Goal: Communication & Community: Ask a question

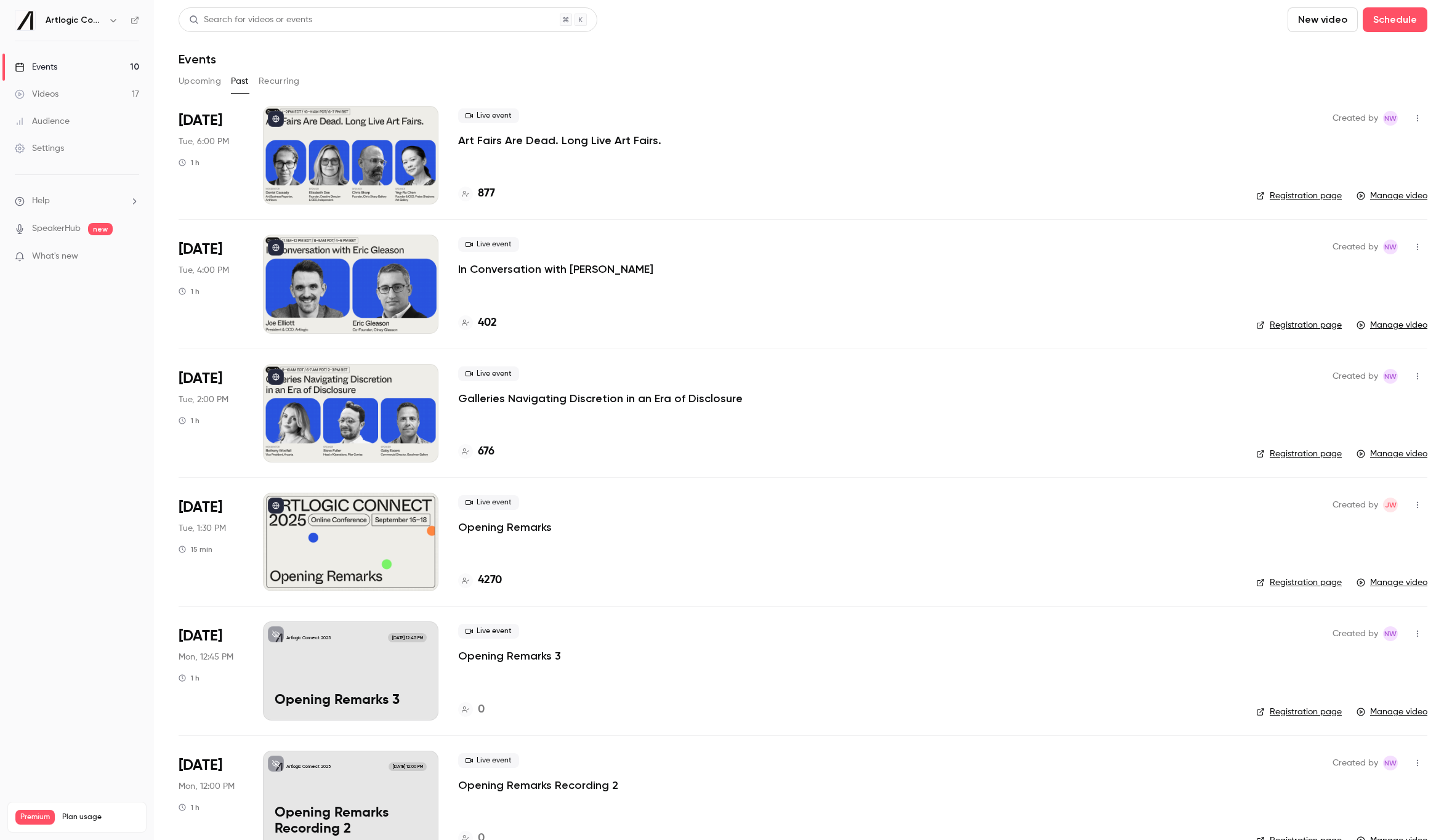
click at [678, 215] on li "[DATE] Tue, 6:00 PM 1 h Live event Art Fairs Are Dead. Long Live Art Fairs. 877…" at bounding box center [802, 162] width 1248 height 114
click at [196, 80] on button "Upcoming" at bounding box center [199, 82] width 43 height 20
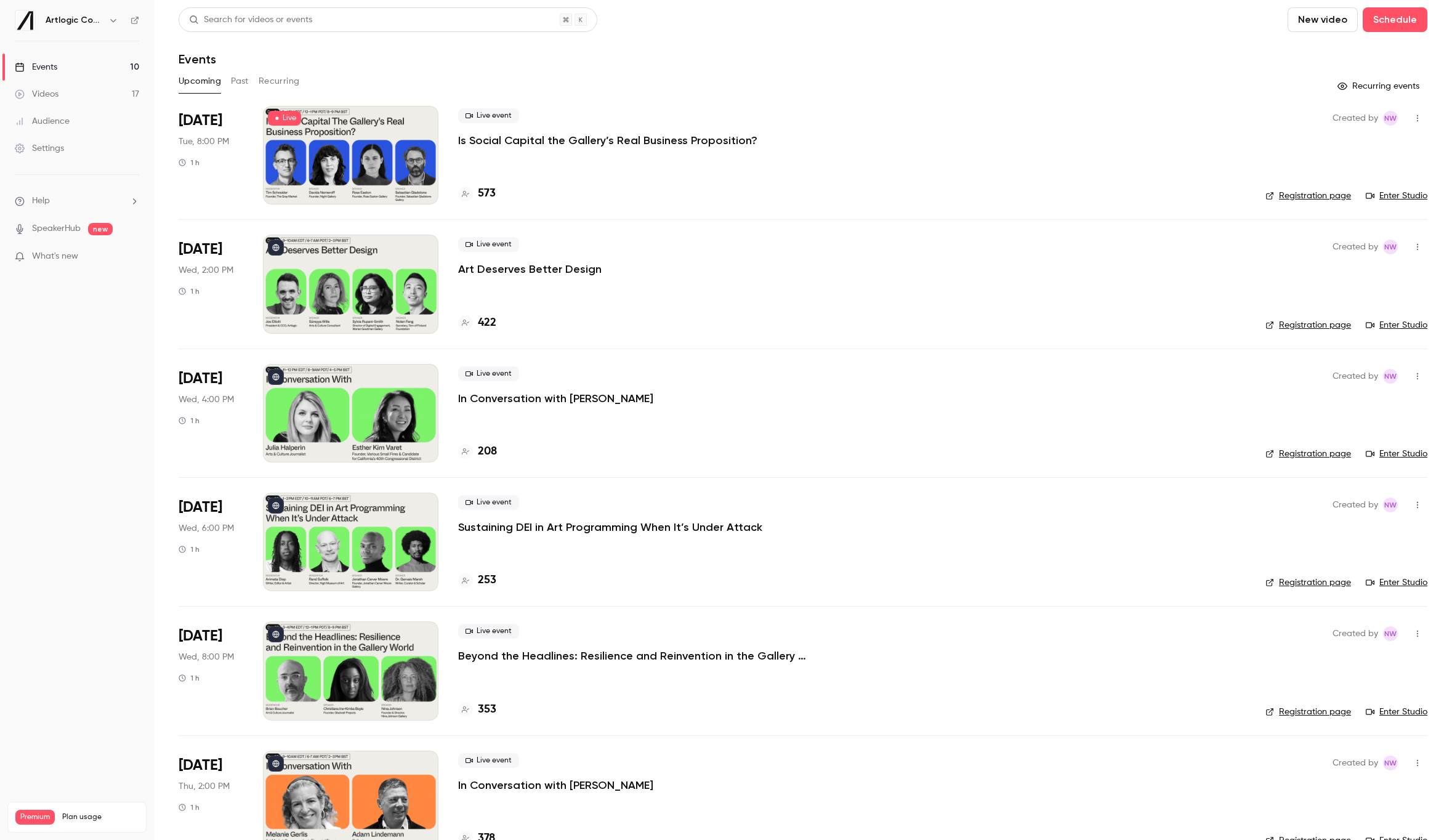
click at [64, 204] on li "Help" at bounding box center [76, 201] width 125 height 13
click at [190, 190] on link "Talk to [GEOGRAPHIC_DATA]" at bounding box center [226, 187] width 135 height 33
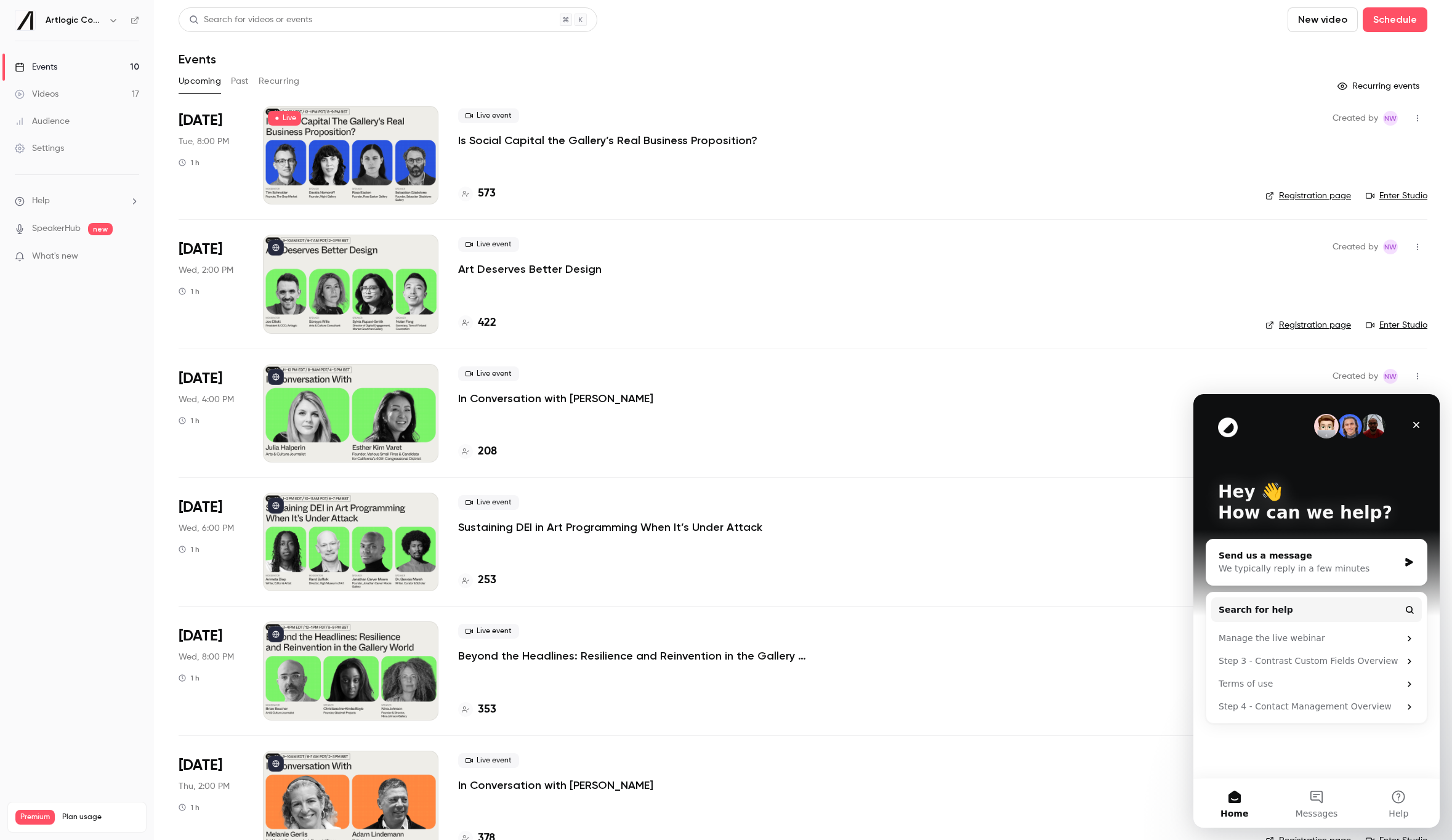
click at [1309, 544] on div "Send us a message We typically reply in a few minutes" at bounding box center [1317, 562] width 220 height 45
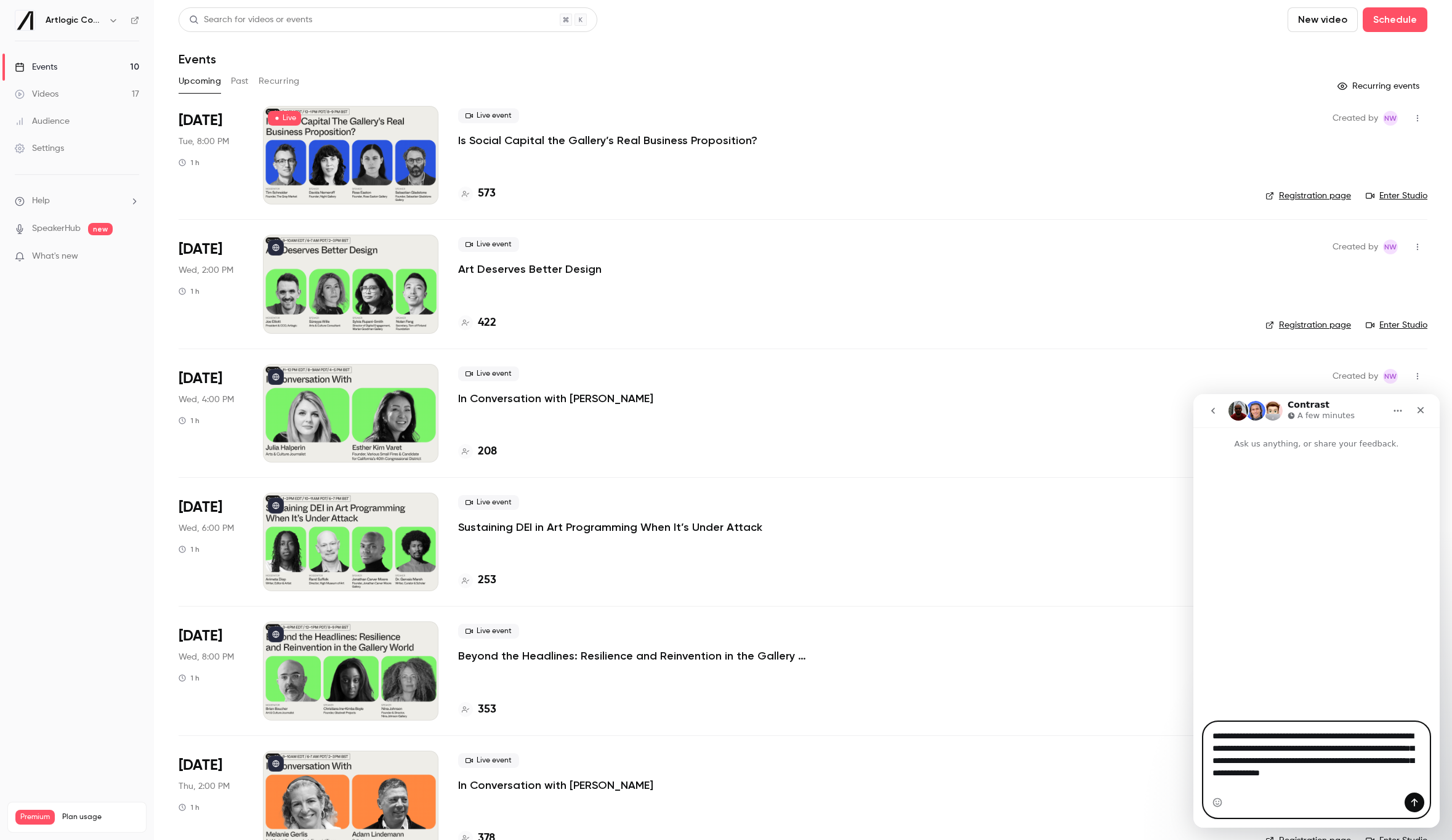
type textarea "**********"
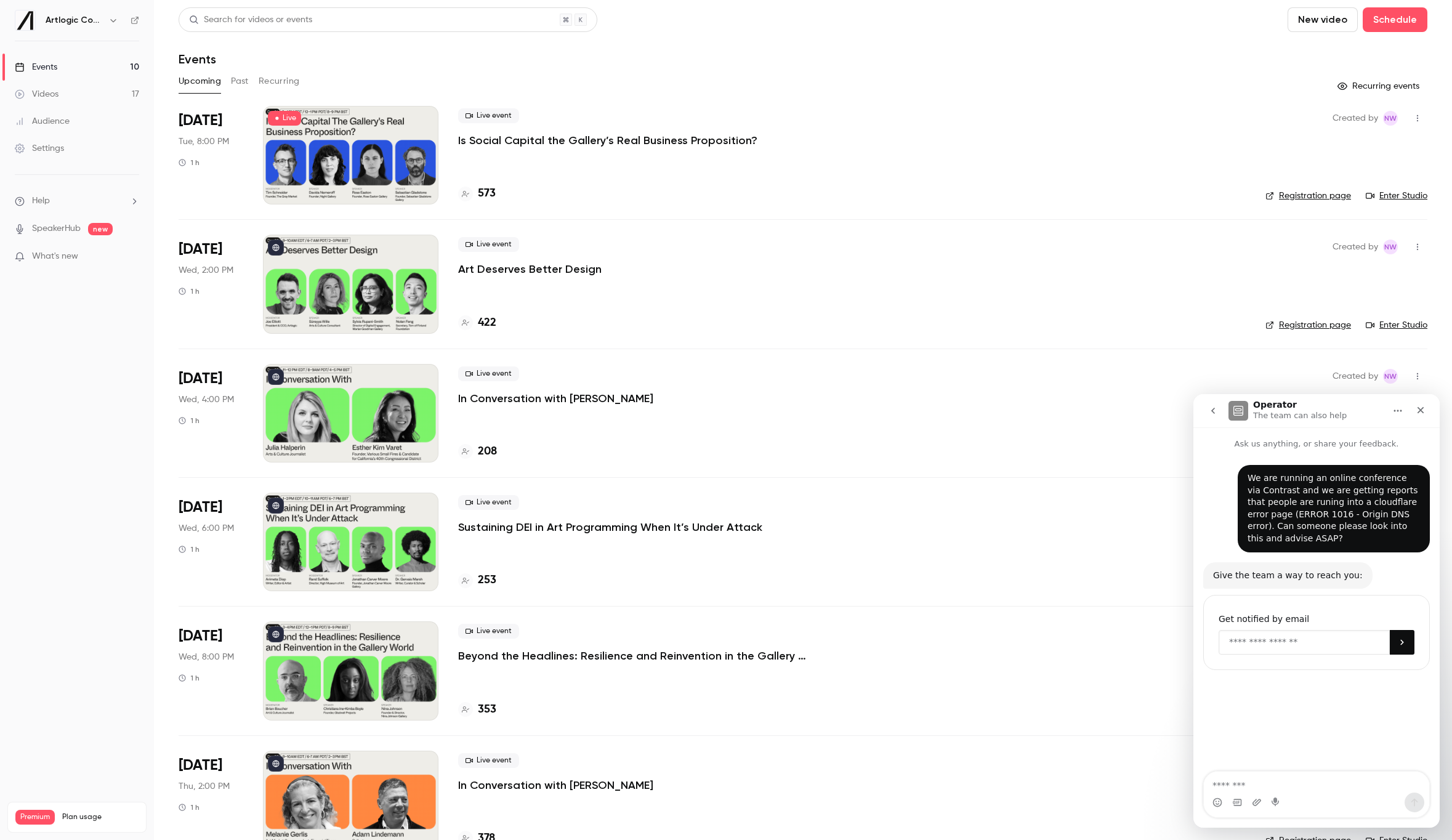
click at [1297, 647] on input "Enter your email" at bounding box center [1304, 642] width 171 height 25
type input "*"
type input "**********"
click at [1399, 643] on icon "Submit" at bounding box center [1402, 642] width 10 height 10
click at [1214, 411] on icon "go back" at bounding box center [1213, 410] width 10 height 10
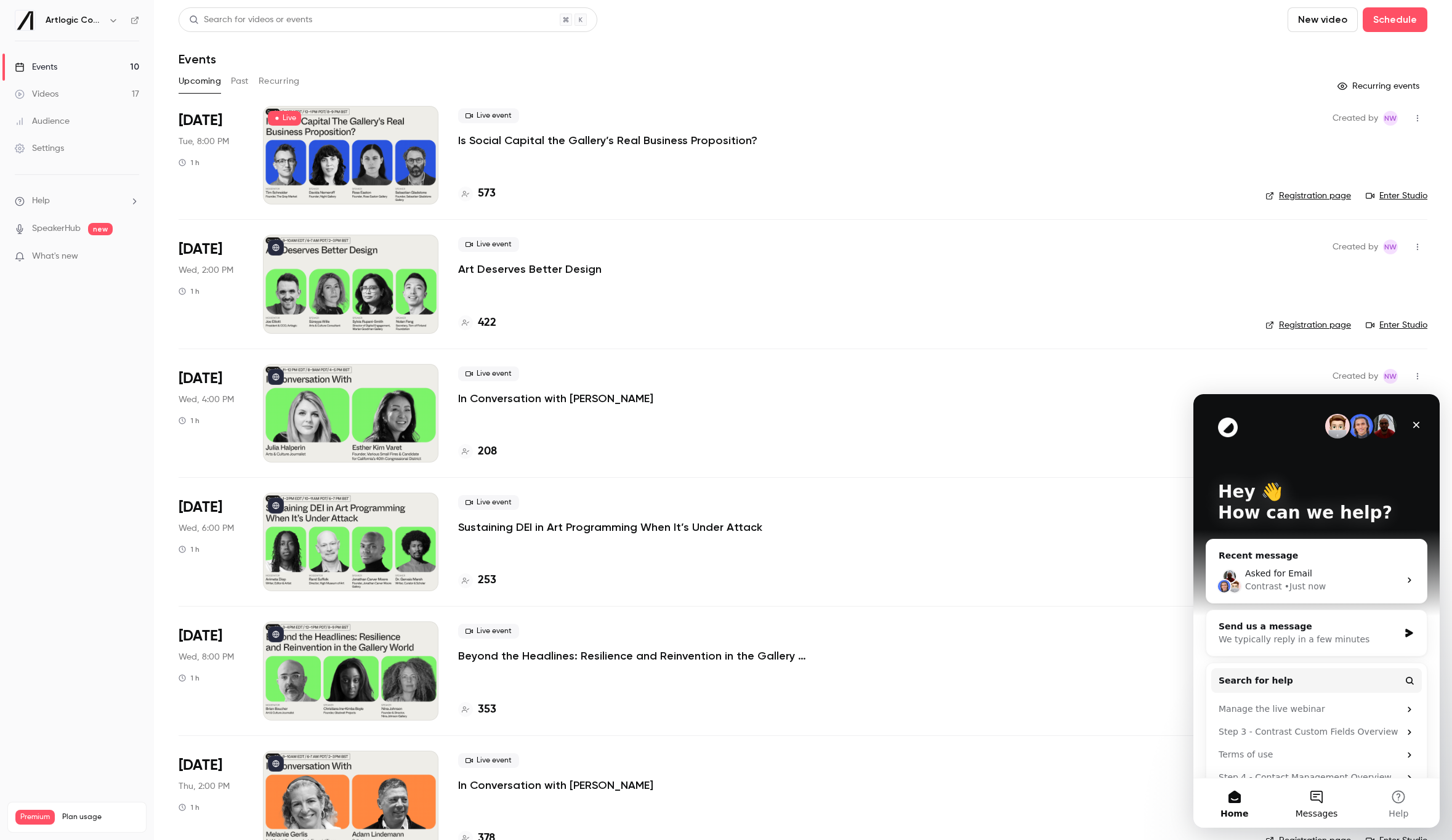
click at [1315, 793] on button "Messages" at bounding box center [1316, 803] width 82 height 49
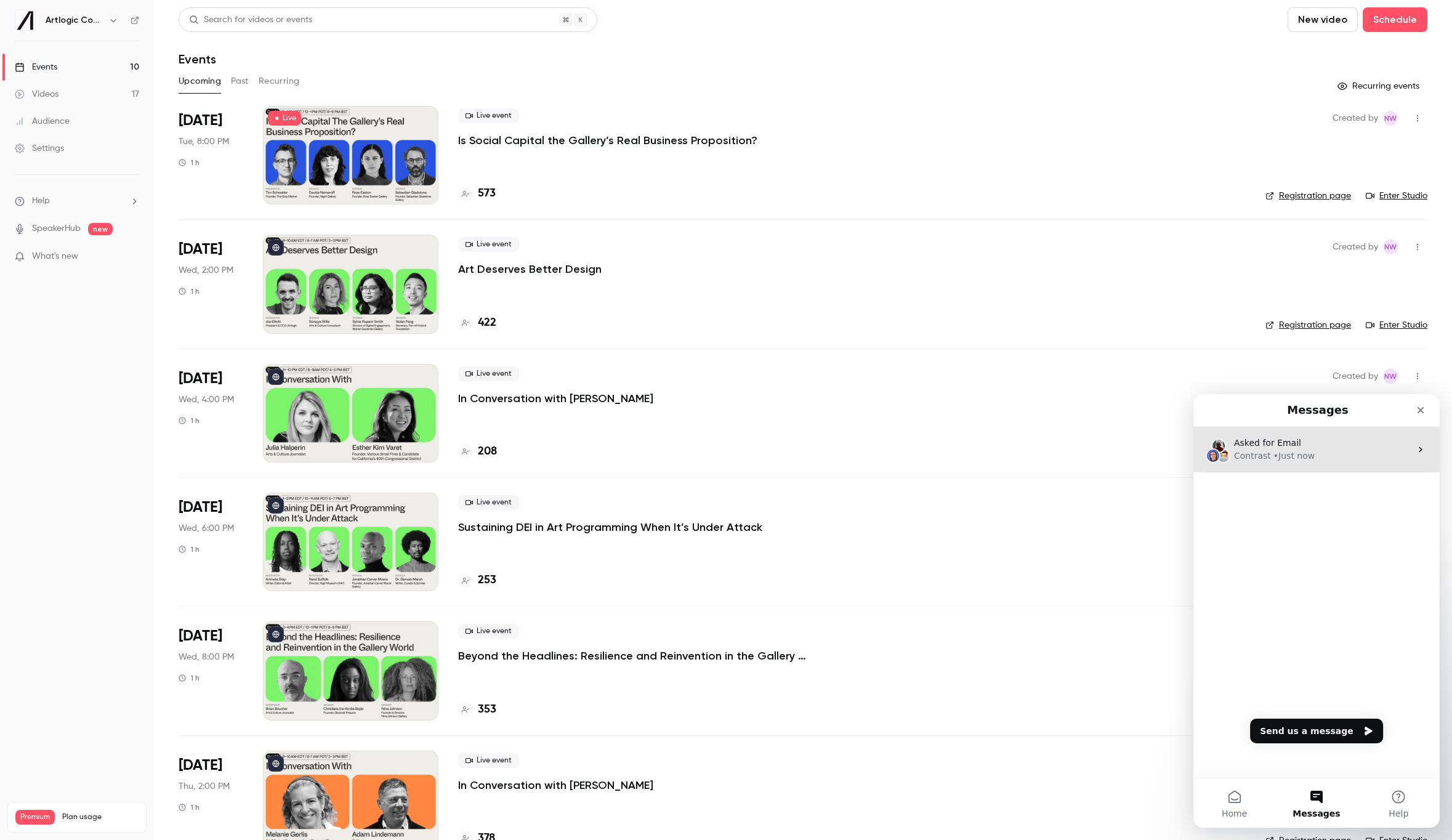
click at [1299, 463] on div "Asked for Email Contrast • Just now" at bounding box center [1316, 449] width 246 height 45
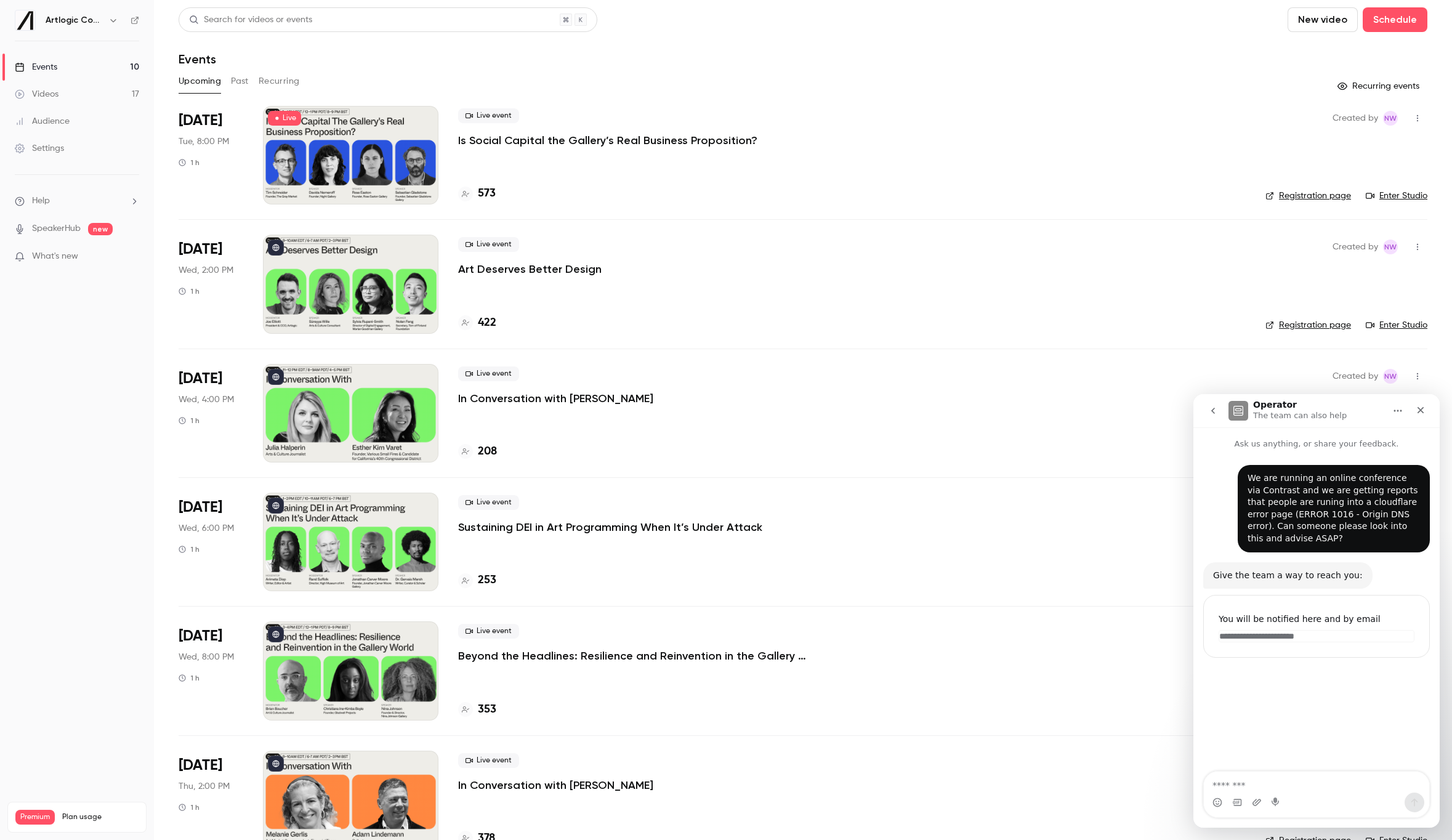
click at [1214, 407] on icon "go back" at bounding box center [1213, 410] width 4 height 6
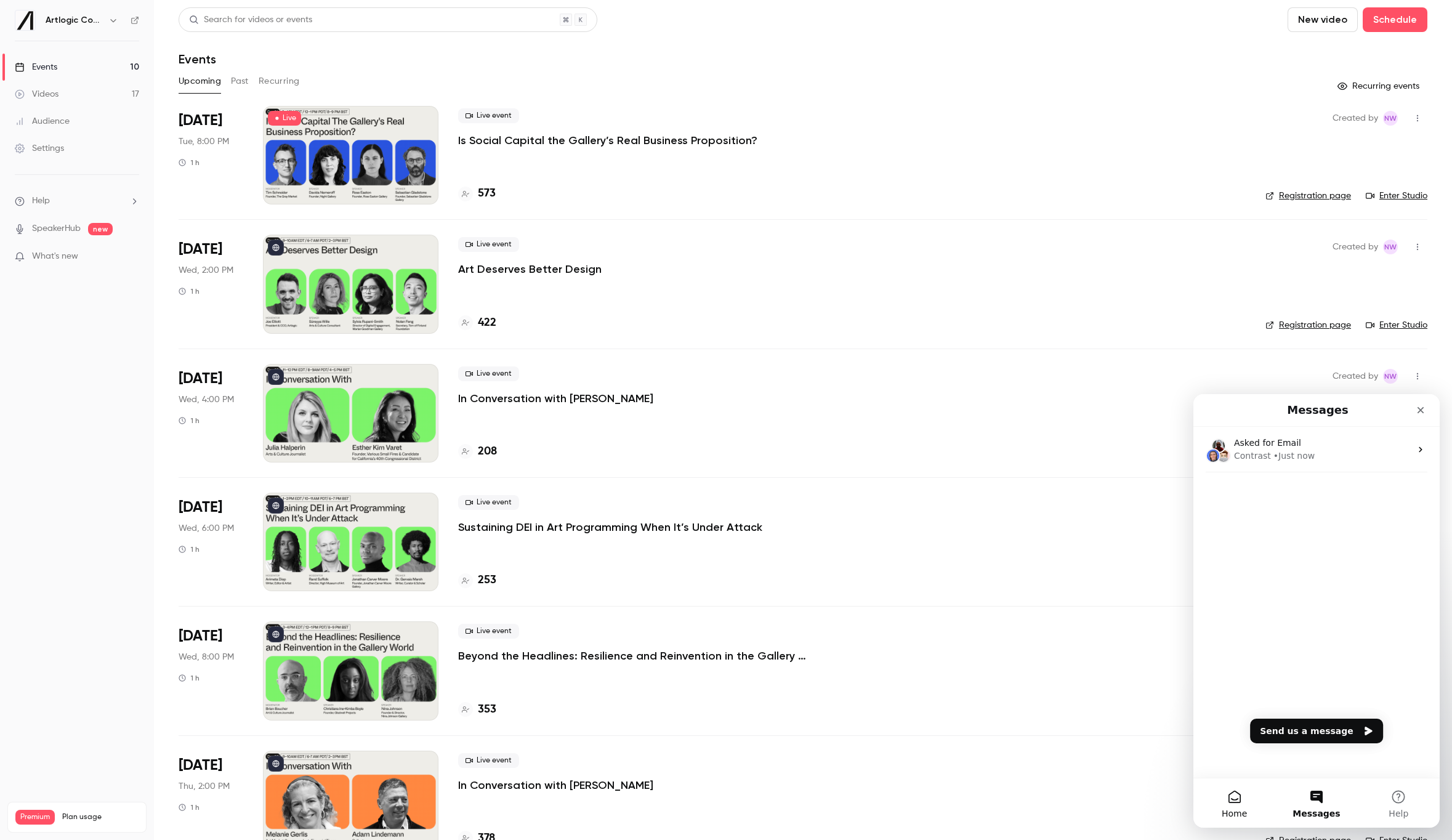
click at [1242, 801] on button "Home" at bounding box center [1234, 803] width 82 height 49
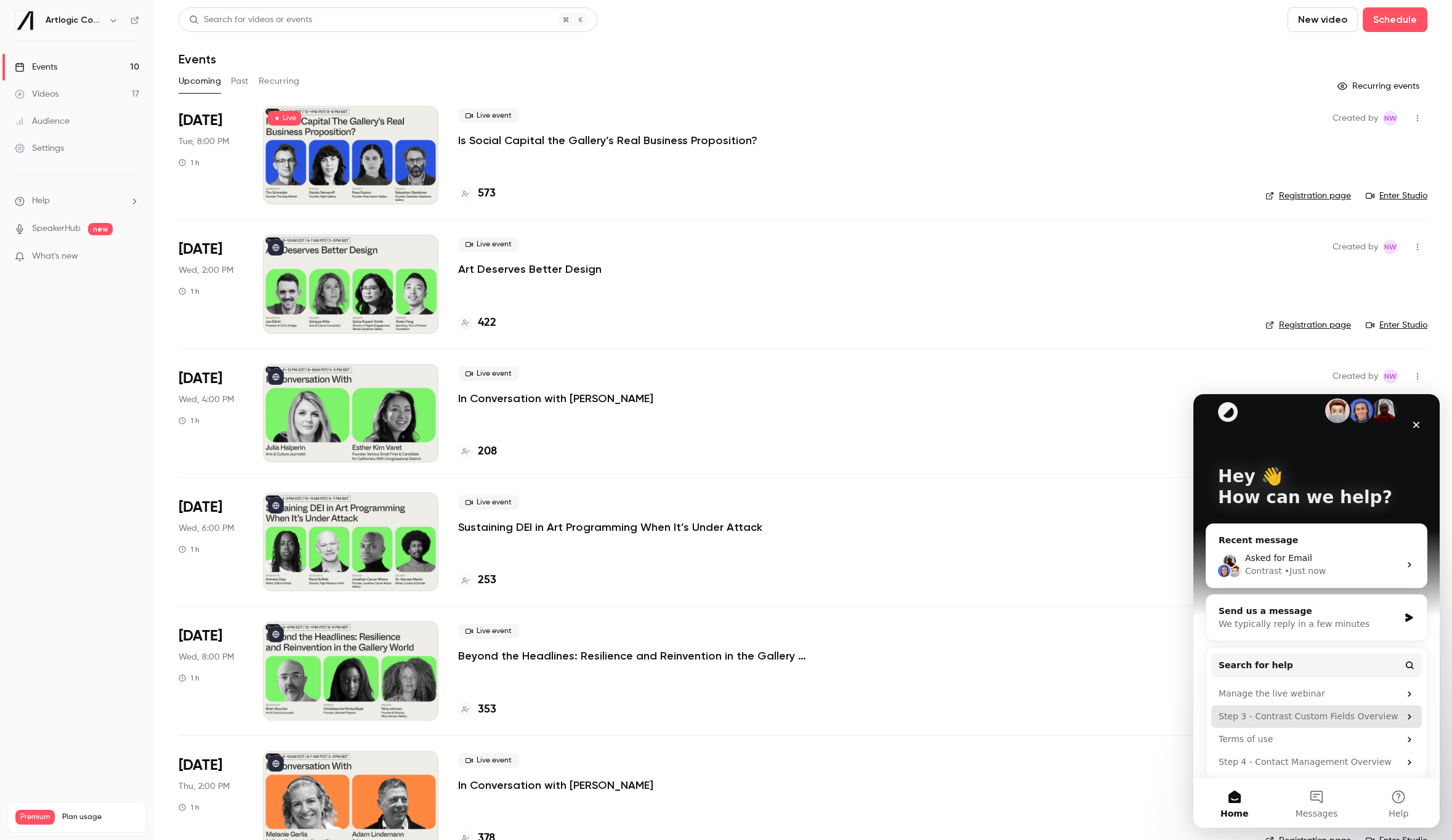
scroll to position [23, 0]
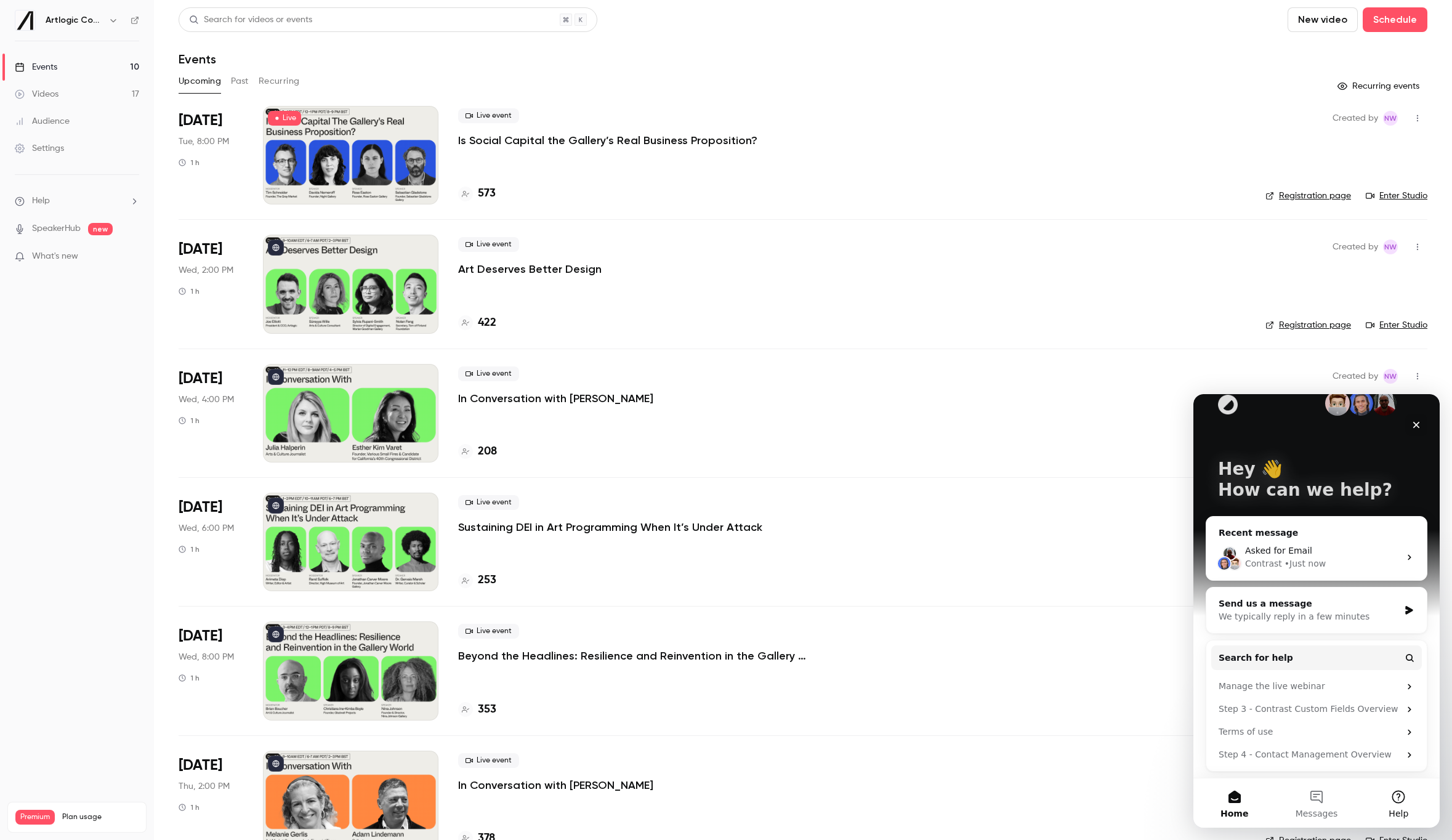
click at [1396, 793] on button "Help" at bounding box center [1398, 803] width 82 height 49
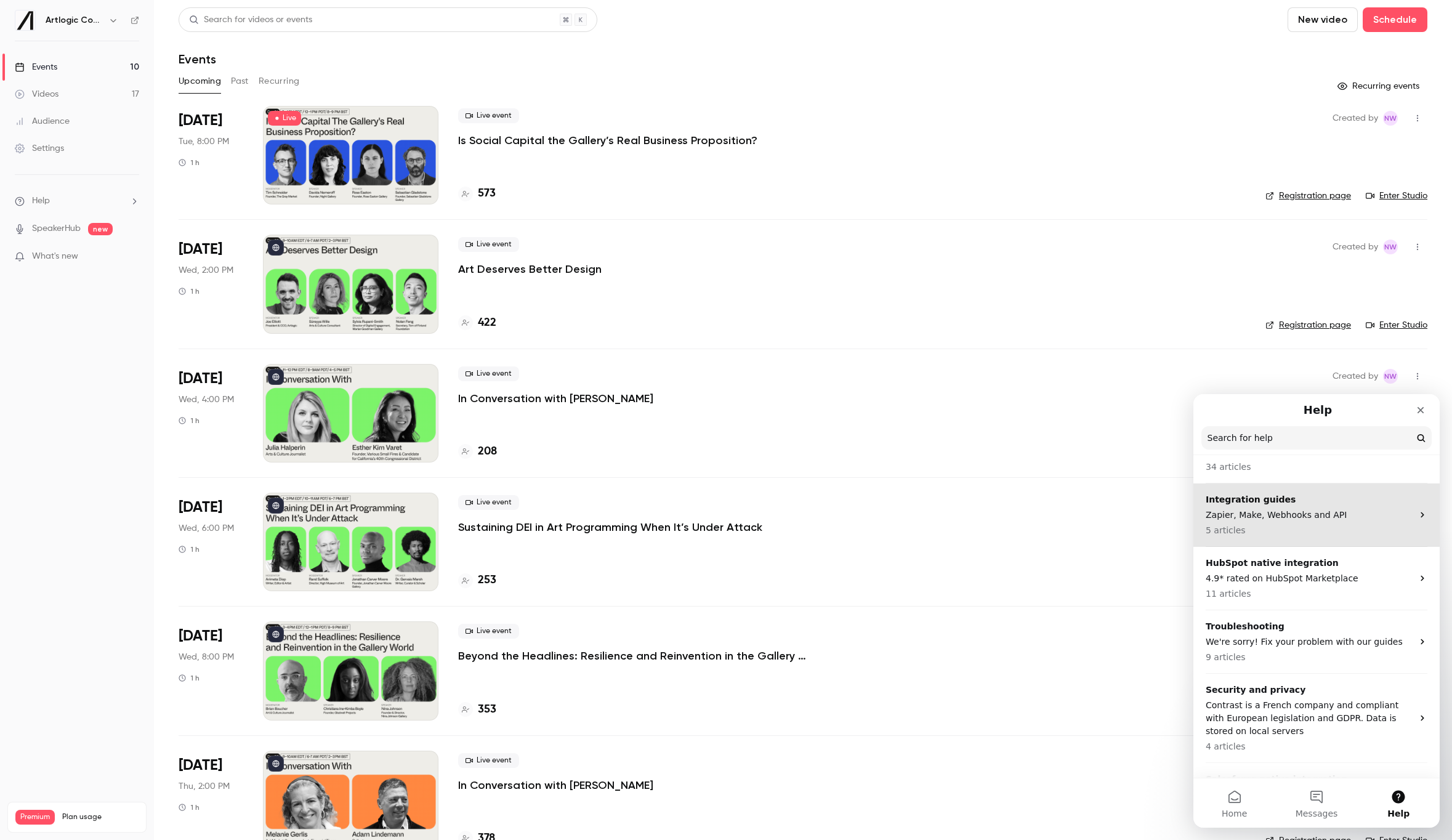
scroll to position [0, 0]
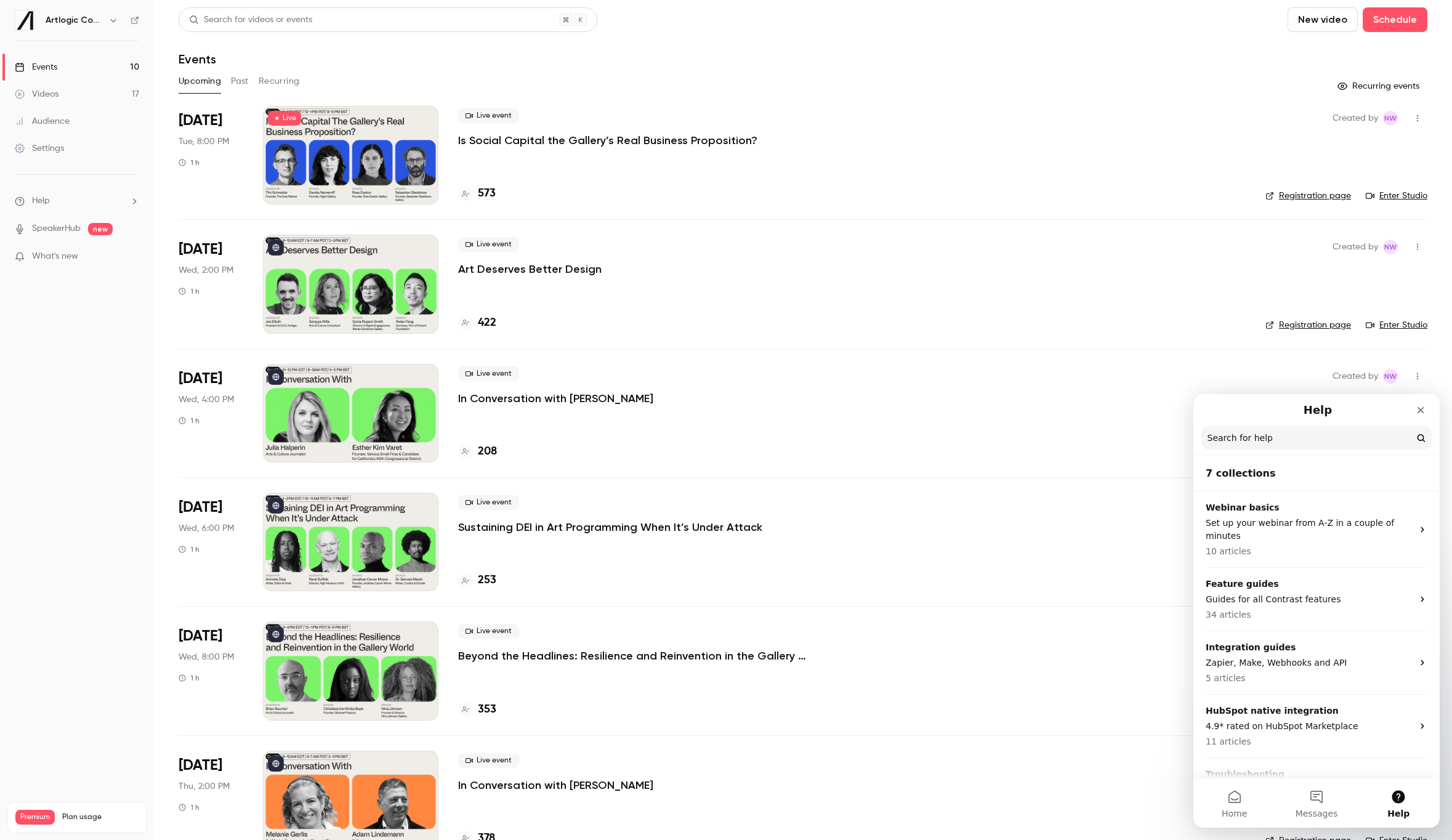
click at [1296, 434] on input "Search for help" at bounding box center [1316, 438] width 230 height 24
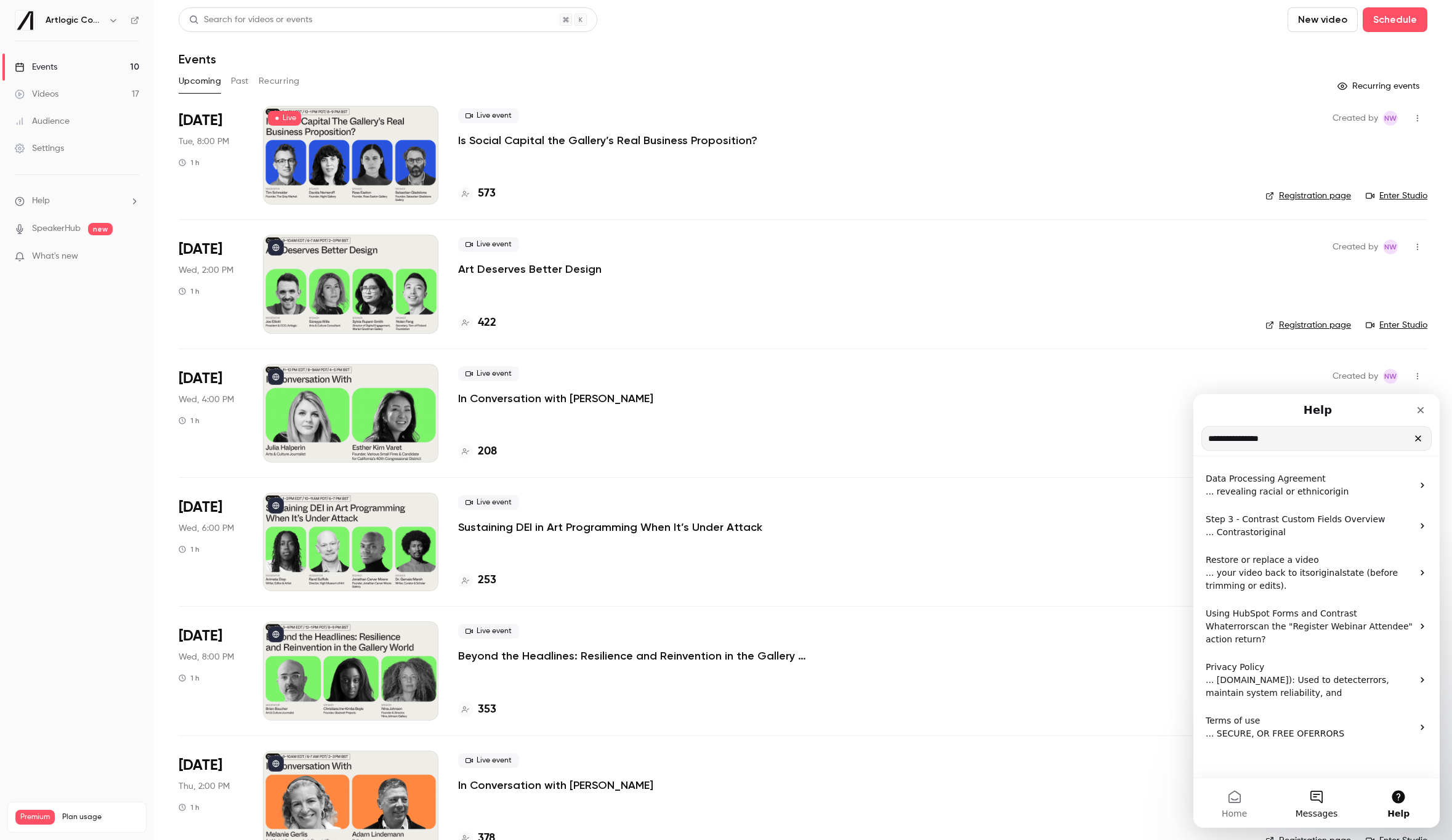
type input "**********"
click at [1330, 804] on button "Messages" at bounding box center [1316, 803] width 82 height 49
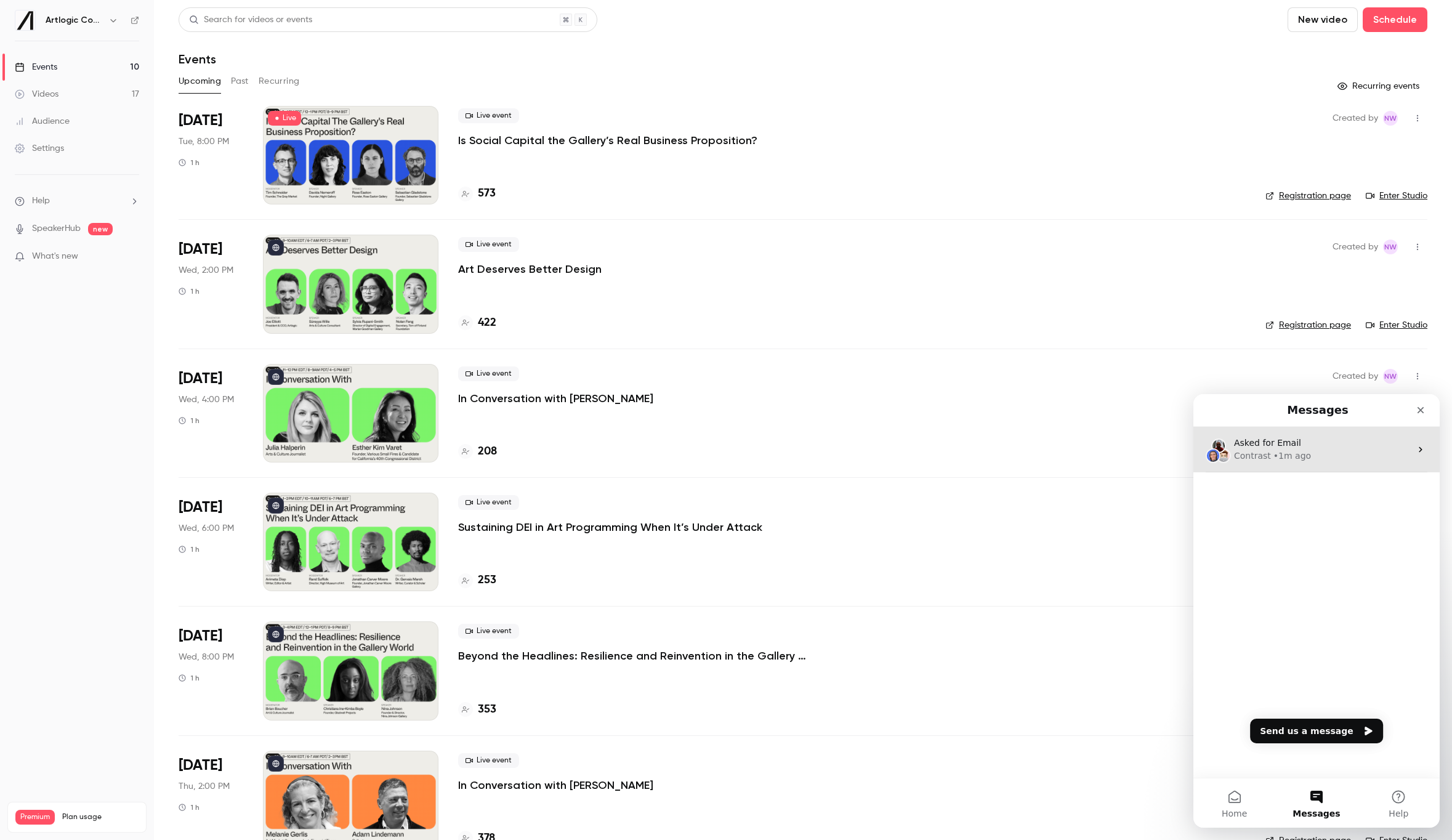
click at [1273, 445] on span "Asked for Email" at bounding box center [1267, 442] width 67 height 10
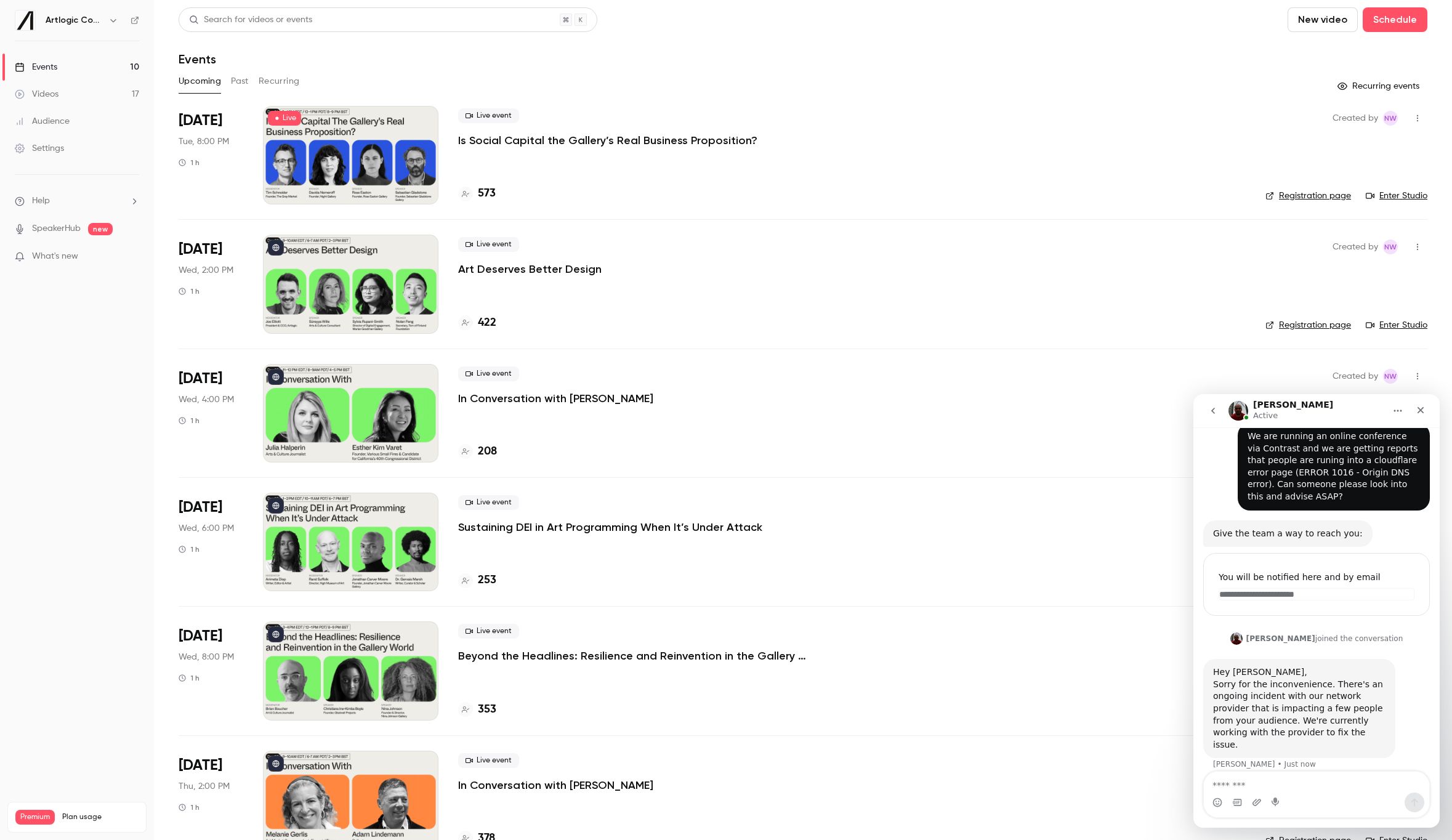
scroll to position [89, 0]
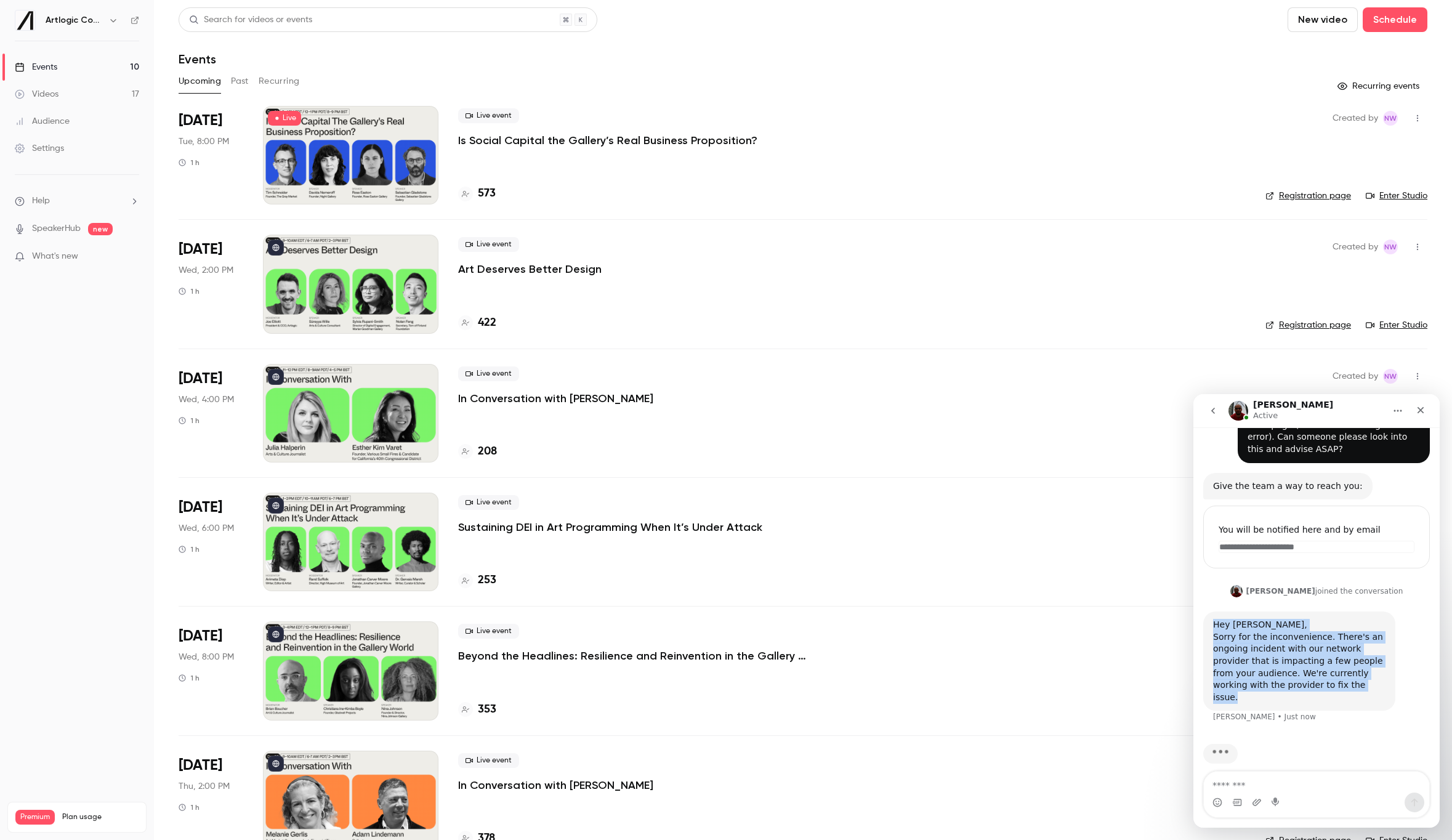
drag, startPoint x: 1318, startPoint y: 685, endPoint x: 1211, endPoint y: 628, distance: 121.2
click at [1211, 628] on div "Hey [PERSON_NAME], Sorry for the inconvenience. There's an ongoing incident wit…" at bounding box center [1298, 660] width 192 height 99
copy div "Hey [PERSON_NAME], Sorry for the inconvenience. There's an ongoing incident wit…"
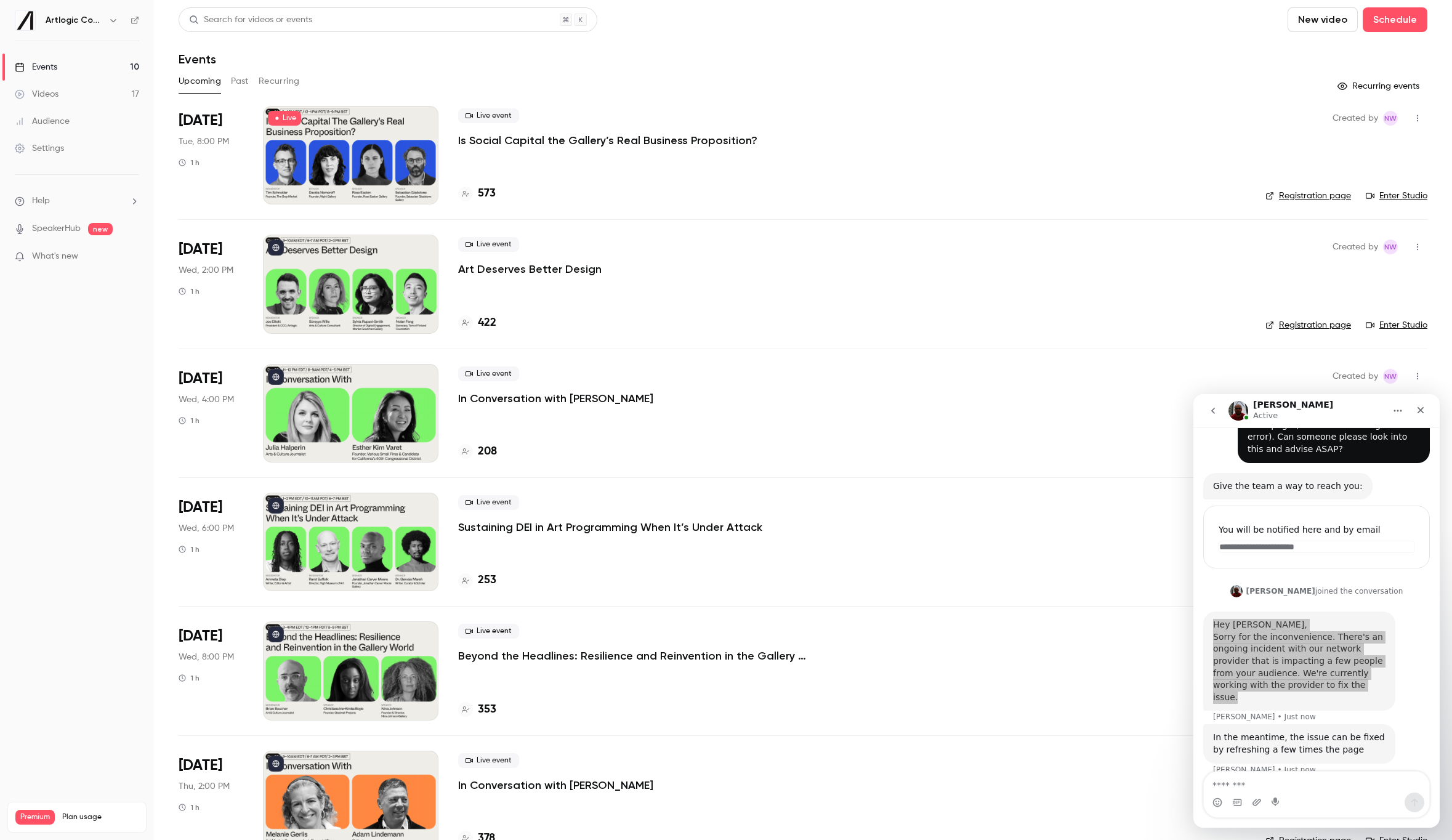
scroll to position [95, 0]
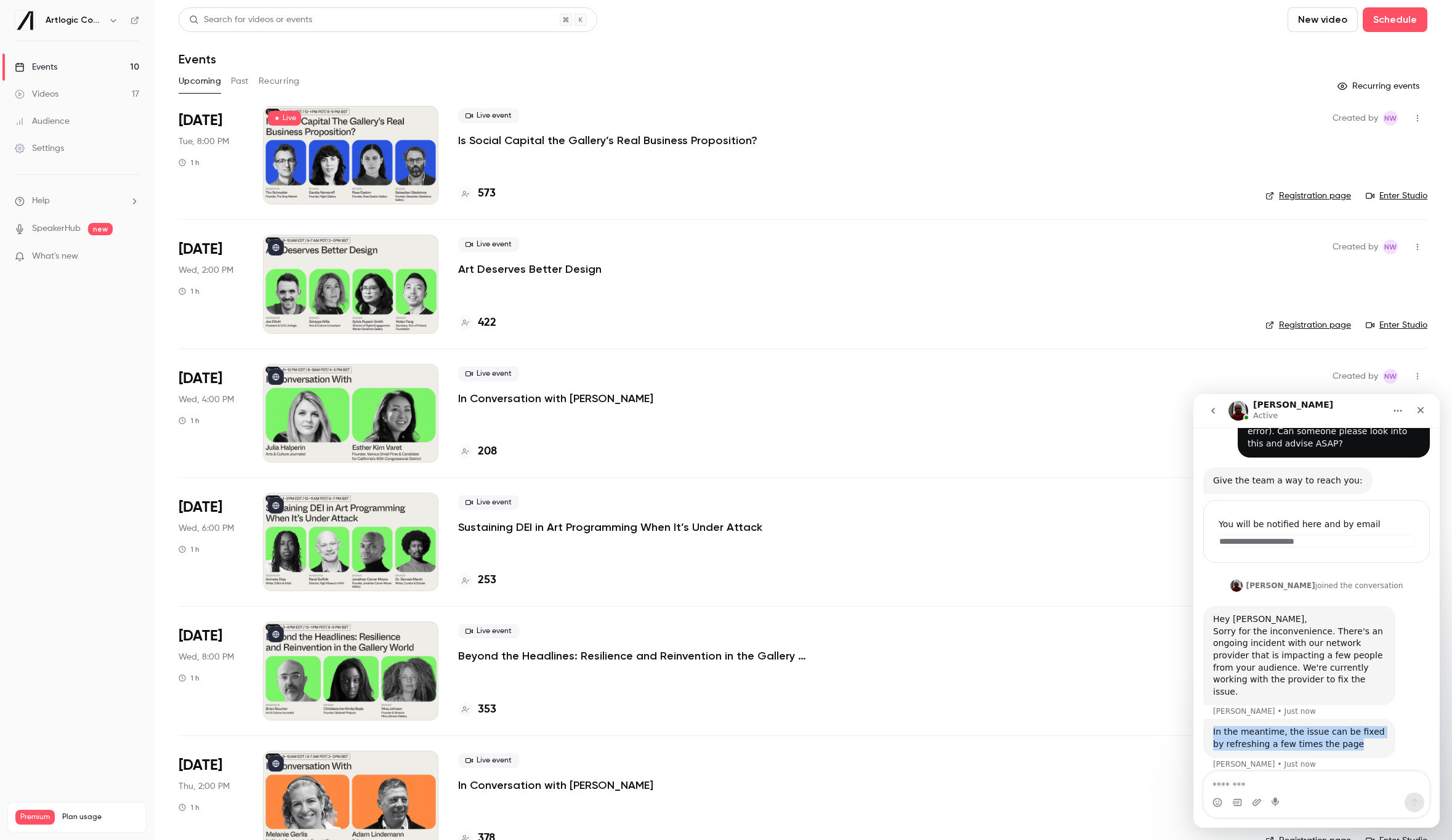
drag, startPoint x: 1356, startPoint y: 733, endPoint x: 1209, endPoint y: 721, distance: 147.5
click at [1209, 721] on div "In the meantime, the issue can be fixed by refreshing a few times the page [PER…" at bounding box center [1298, 737] width 192 height 39
copy div "In the meantime, the issue can be fixed by refreshing a few times the page"
click at [1292, 781] on textarea "Message…" at bounding box center [1317, 782] width 225 height 21
type textarea "**********"
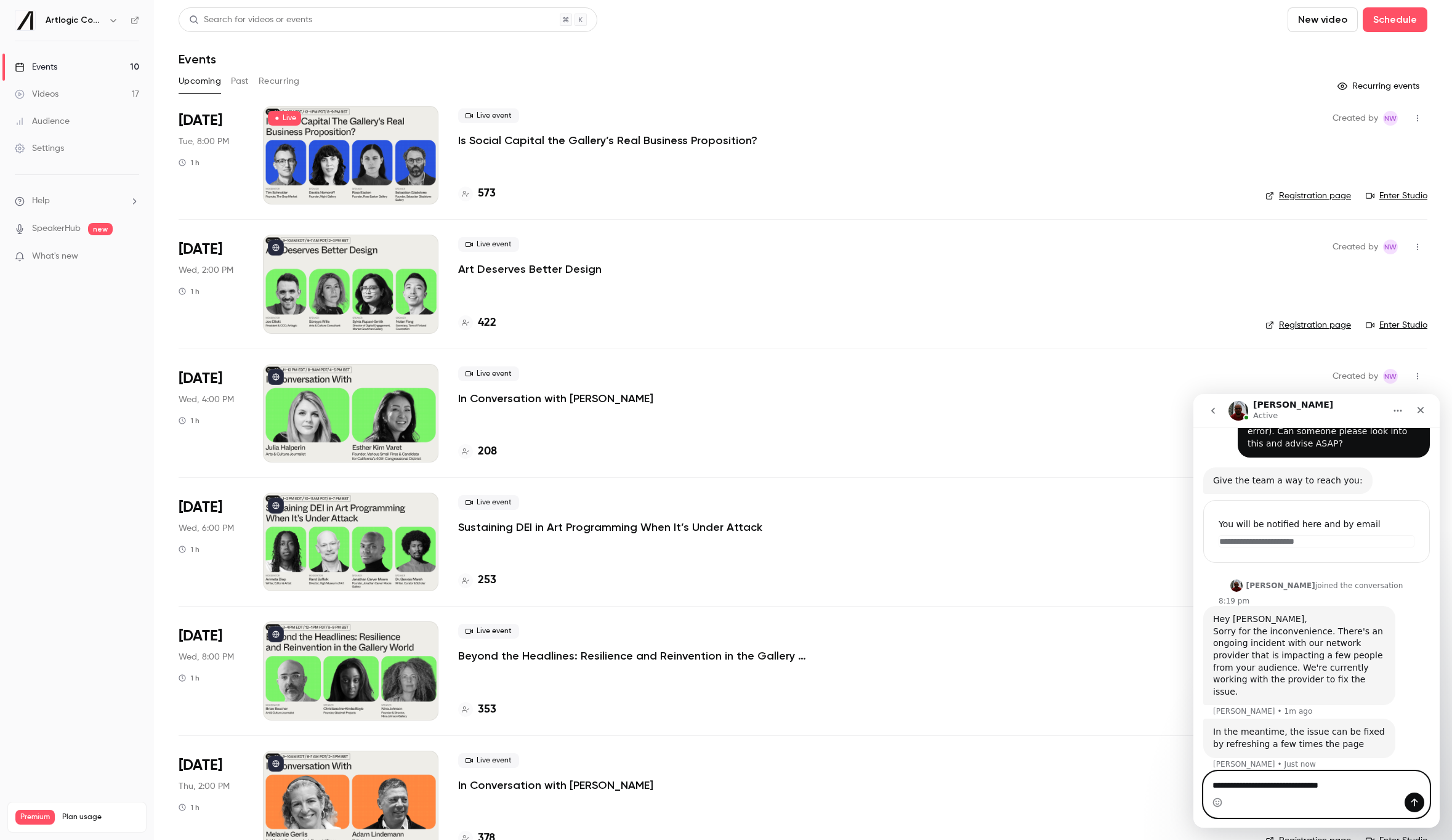
click at [1356, 786] on textarea "**********" at bounding box center [1317, 782] width 225 height 21
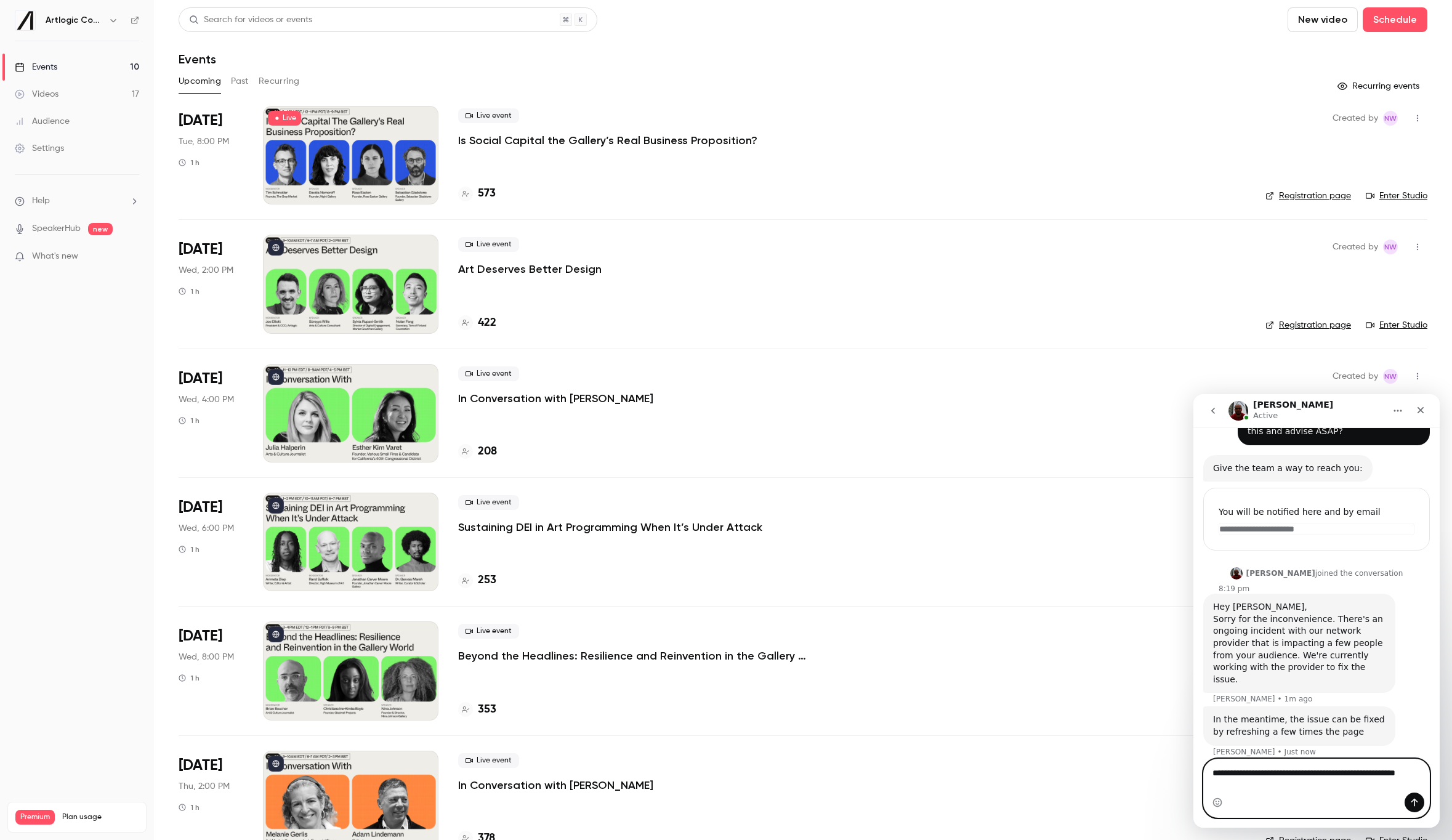
type textarea "**********"
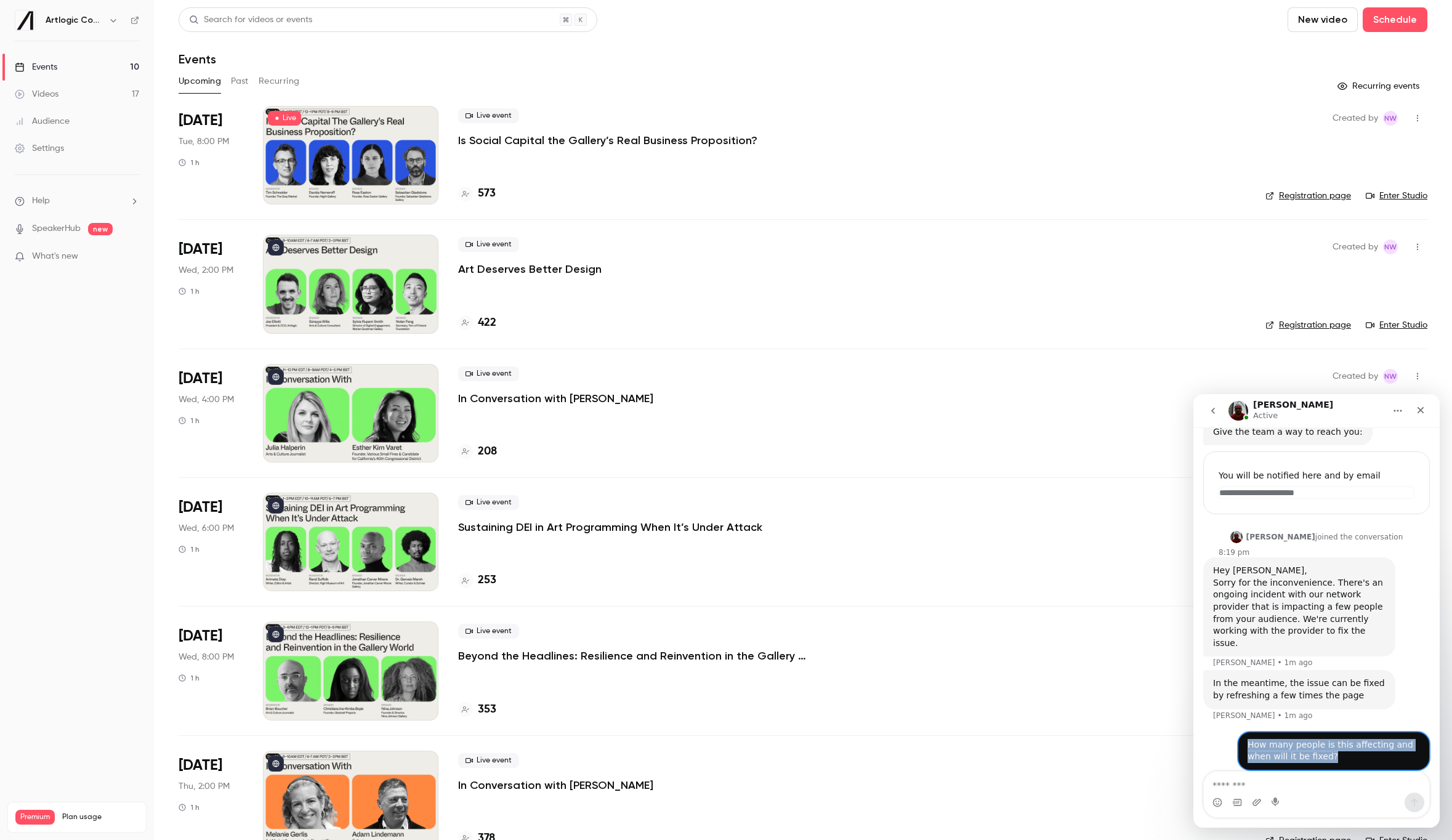
drag, startPoint x: 1343, startPoint y: 741, endPoint x: 1238, endPoint y: 733, distance: 105.3
click at [1238, 733] on div "How many people is this affecting and when will it be fixed? • Just now" at bounding box center [1333, 751] width 192 height 39
copy div "How many people is this affecting and when will it be fixed?"
click at [1298, 788] on textarea "Message…" at bounding box center [1317, 782] width 225 height 21
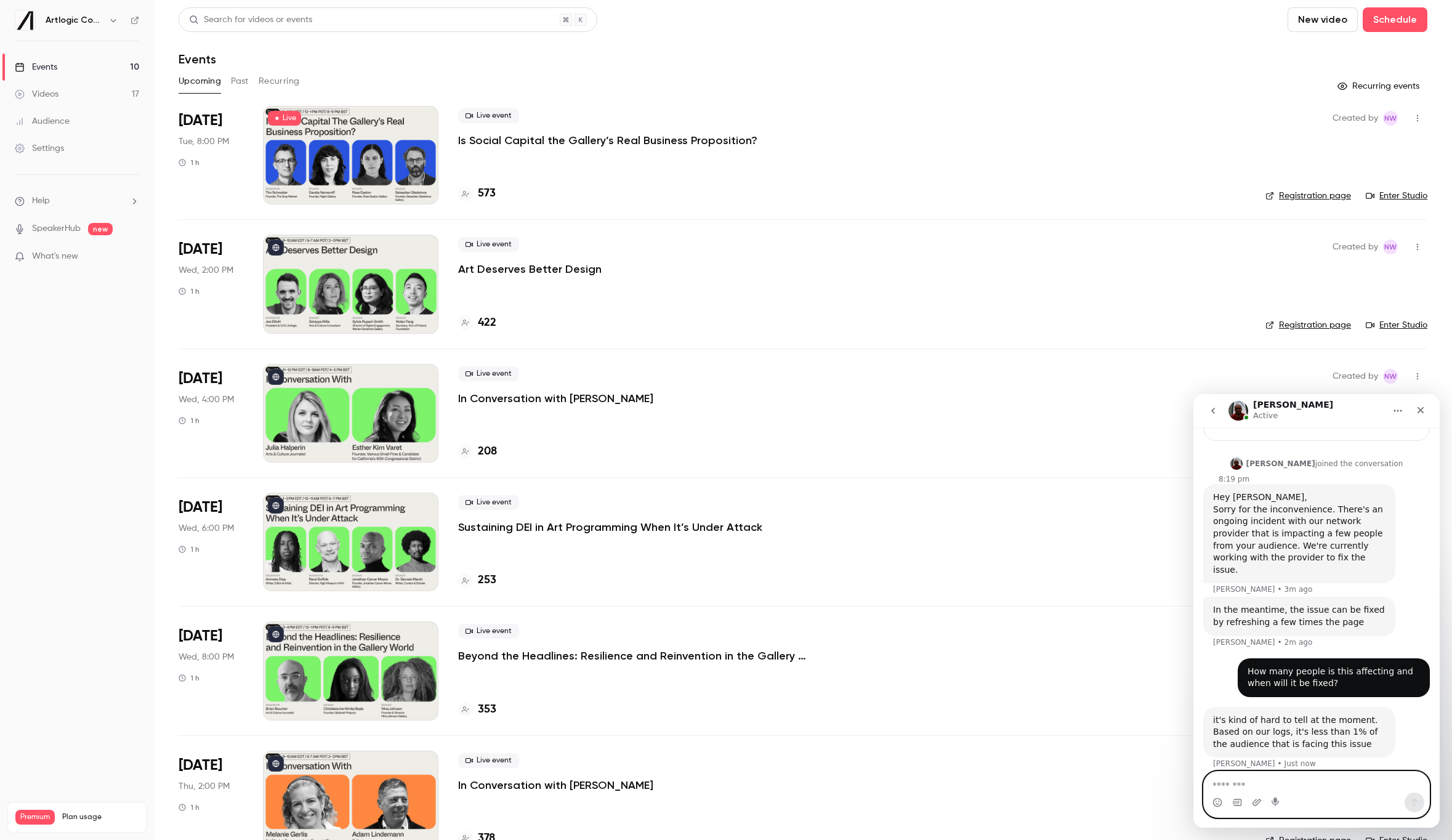
scroll to position [265, 0]
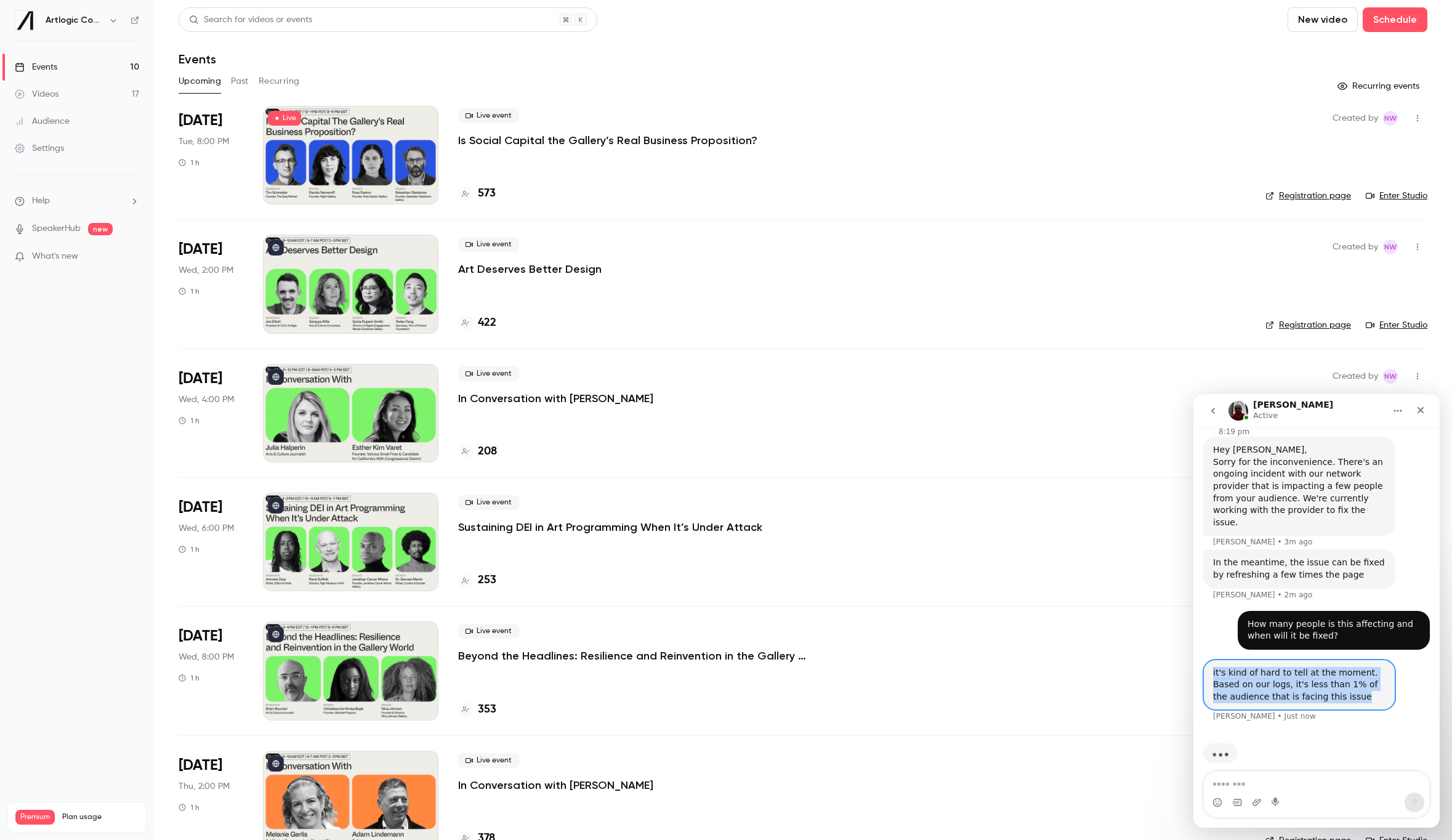
drag, startPoint x: 1363, startPoint y: 687, endPoint x: 1204, endPoint y: 662, distance: 161.0
click at [1204, 662] on div "it's kind of hard to tell at the moment. Based on our logs, it's less than 1% o…" at bounding box center [1298, 685] width 192 height 51
copy div "it's kind of hard to tell at the moment. Based on our logs, it's less than 1% o…"
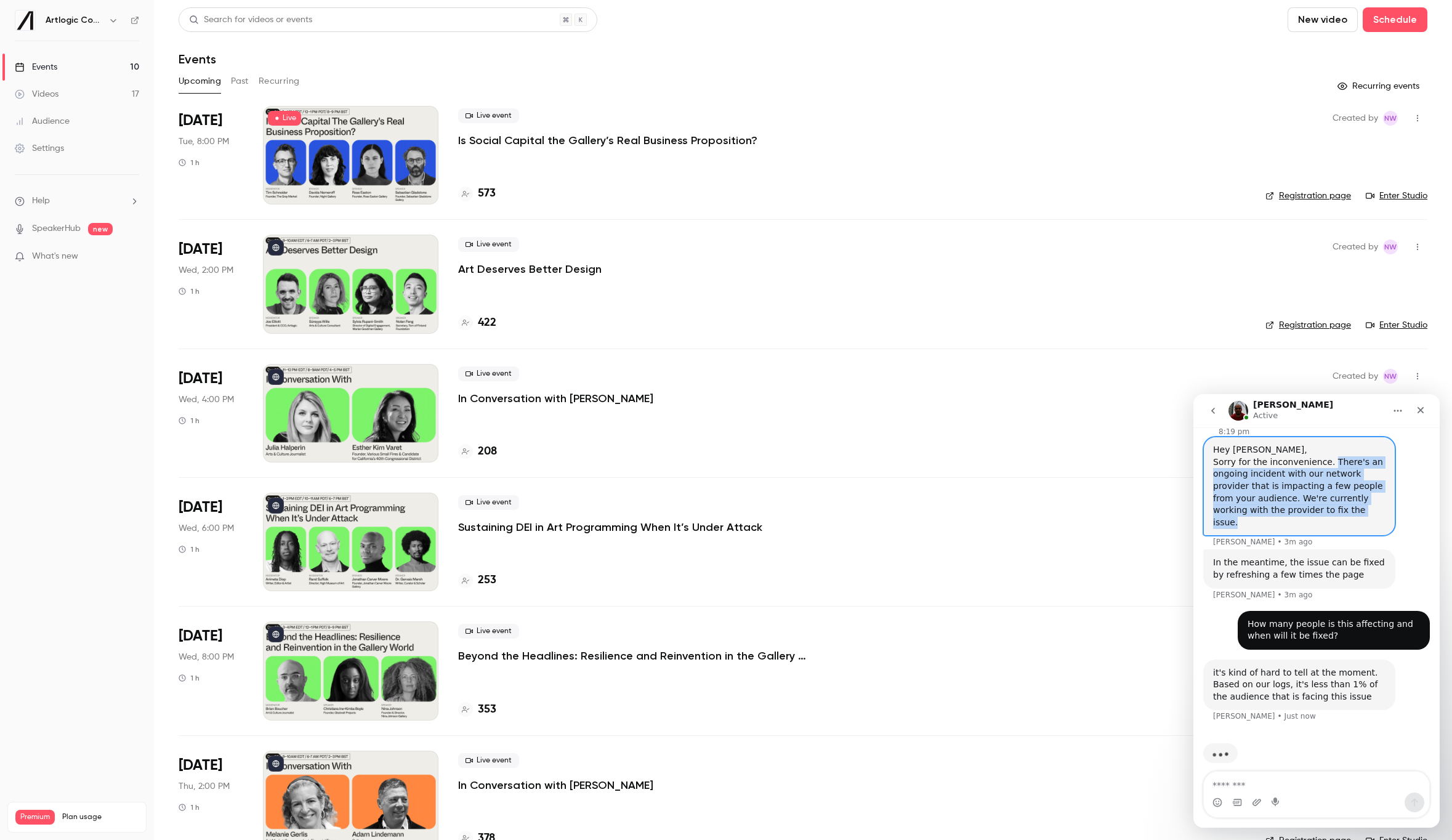
drag, startPoint x: 1327, startPoint y: 463, endPoint x: 1336, endPoint y: 514, distance: 51.8
click at [1336, 514] on div "Sorry for the inconvenience. There's an ongoing incident with our network provi…" at bounding box center [1299, 493] width 173 height 73
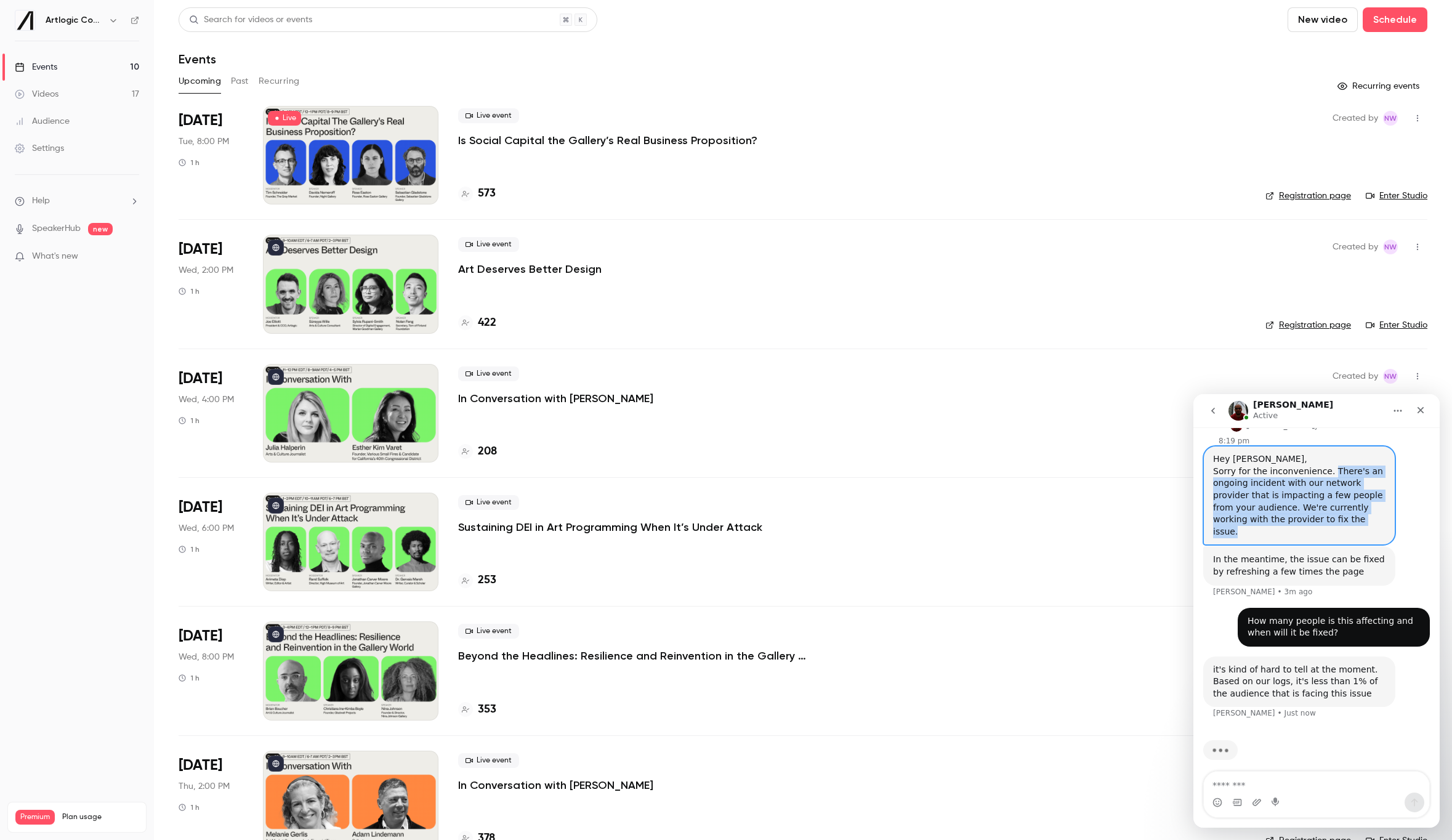
scroll to position [252, 0]
copy div "There's an ongoing incident with our network provider that is impacting a few p…"
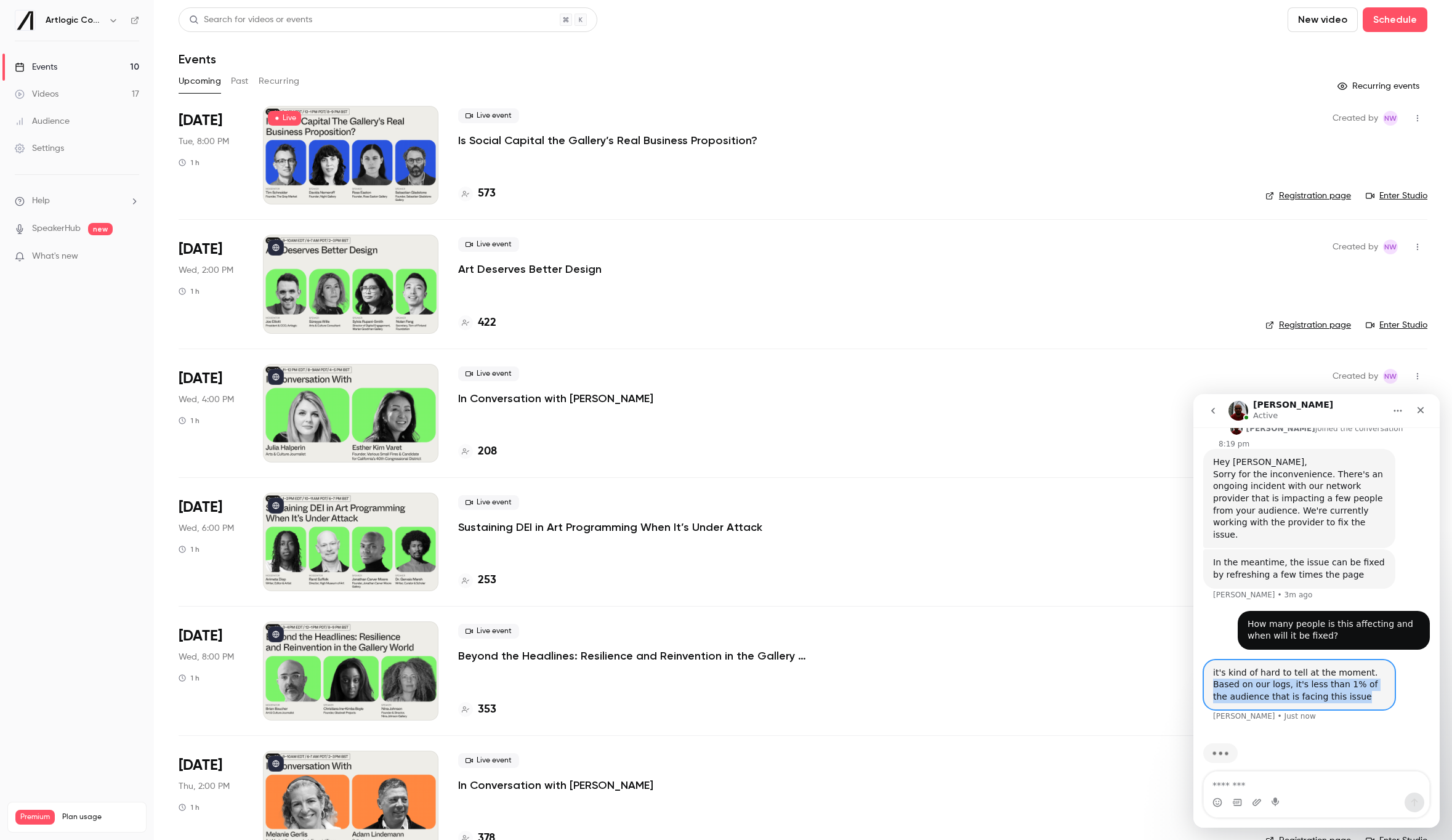
drag, startPoint x: 1361, startPoint y: 689, endPoint x: 1208, endPoint y: 675, distance: 153.6
click at [1208, 675] on div "it's kind of hard to tell at the moment. Based on our logs, it's less than 1% o…" at bounding box center [1298, 685] width 192 height 51
copy div "Based on our logs, it's less than 1% of the audience that is facing this issue"
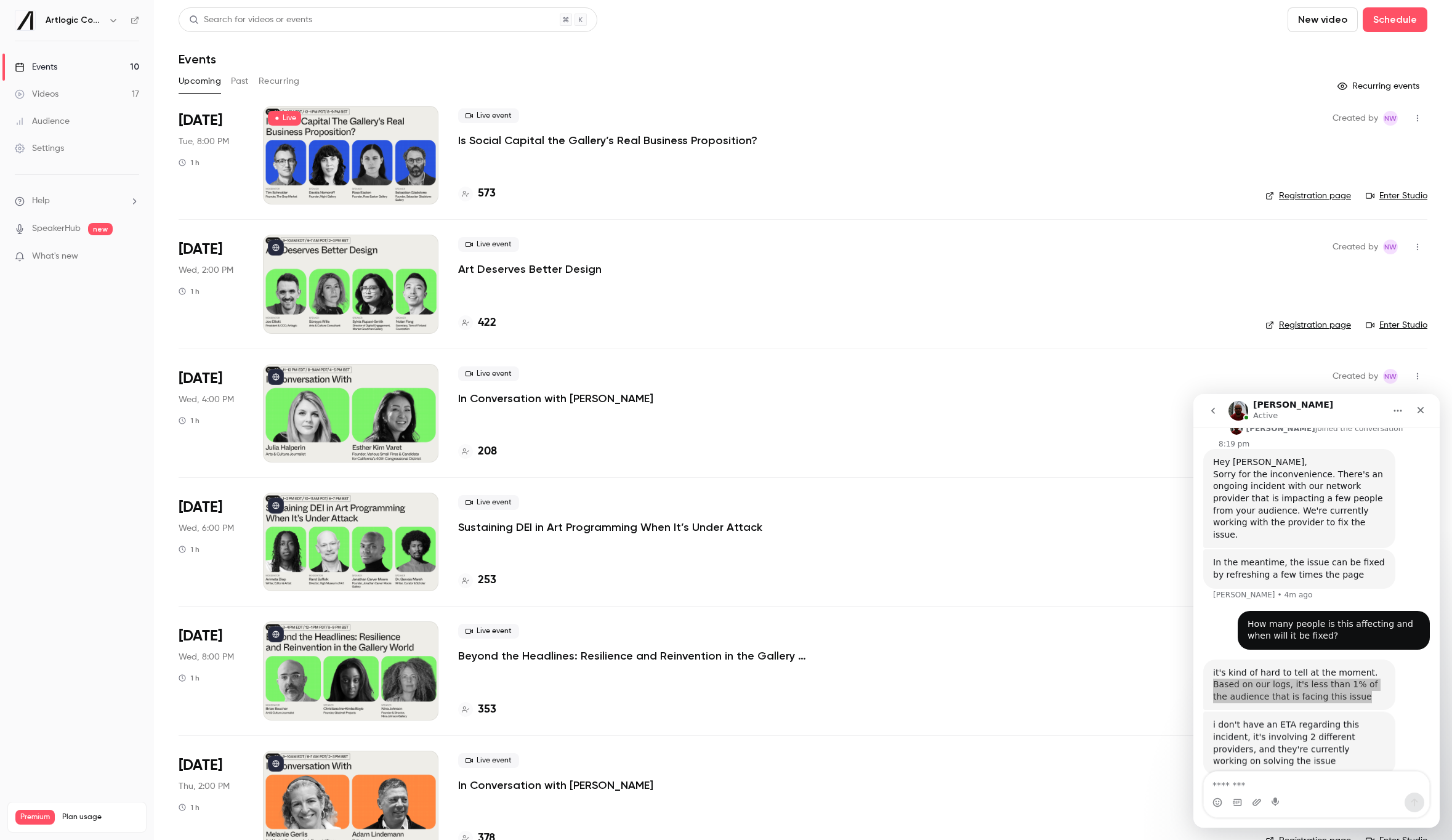
scroll to position [268, 0]
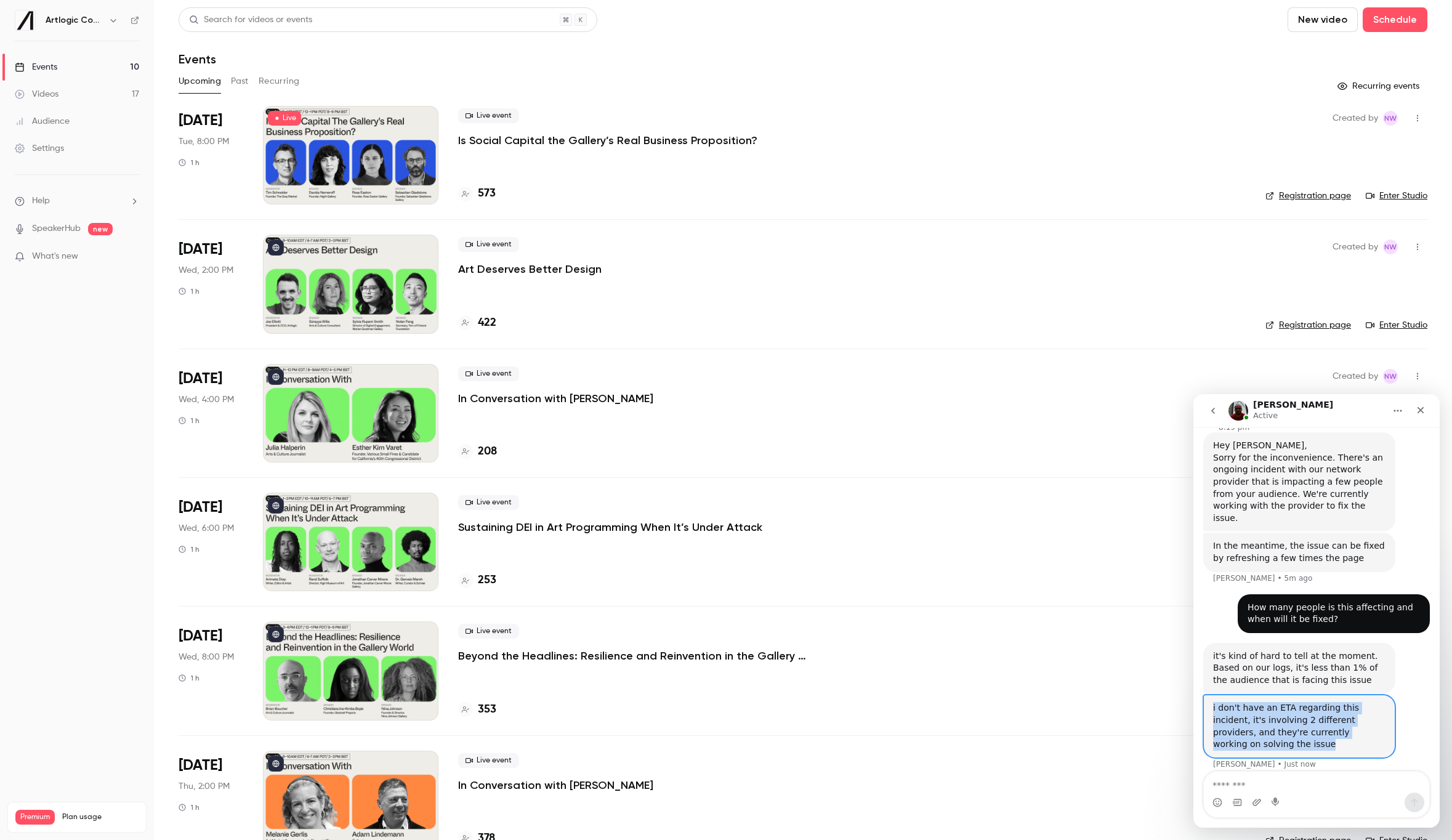
drag, startPoint x: 1270, startPoint y: 735, endPoint x: 1201, endPoint y: 695, distance: 79.8
click at [1201, 695] on div "**********" at bounding box center [1316, 484] width 246 height 604
copy div "i don't have an ETA regarding this incident, it's involving 2 different provide…"
click at [1297, 786] on textarea "Message…" at bounding box center [1317, 782] width 225 height 21
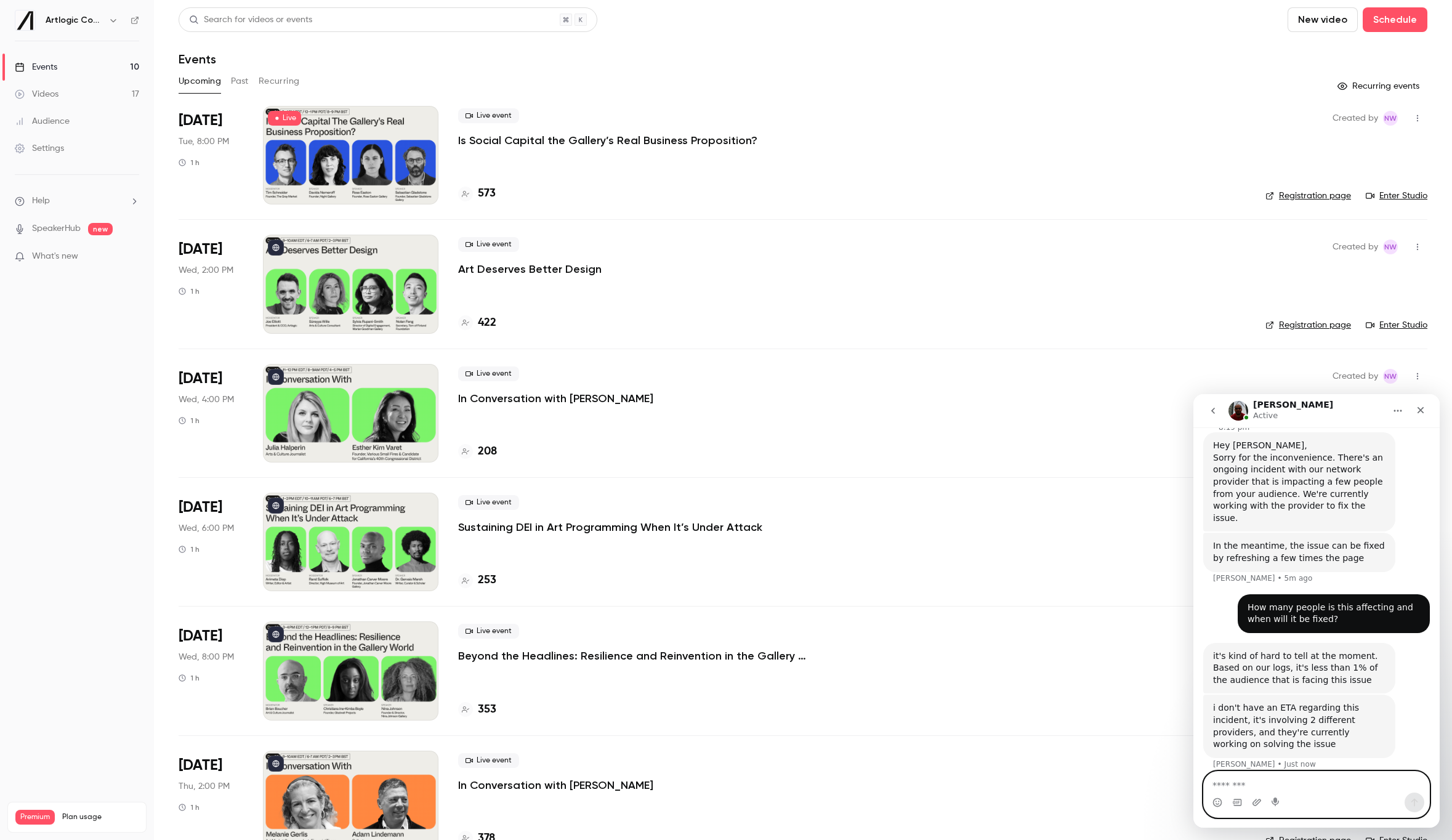
click at [1297, 786] on textarea "Message…" at bounding box center [1317, 782] width 225 height 21
click at [1347, 790] on textarea "**********" at bounding box center [1317, 782] width 225 height 21
type textarea "**********"
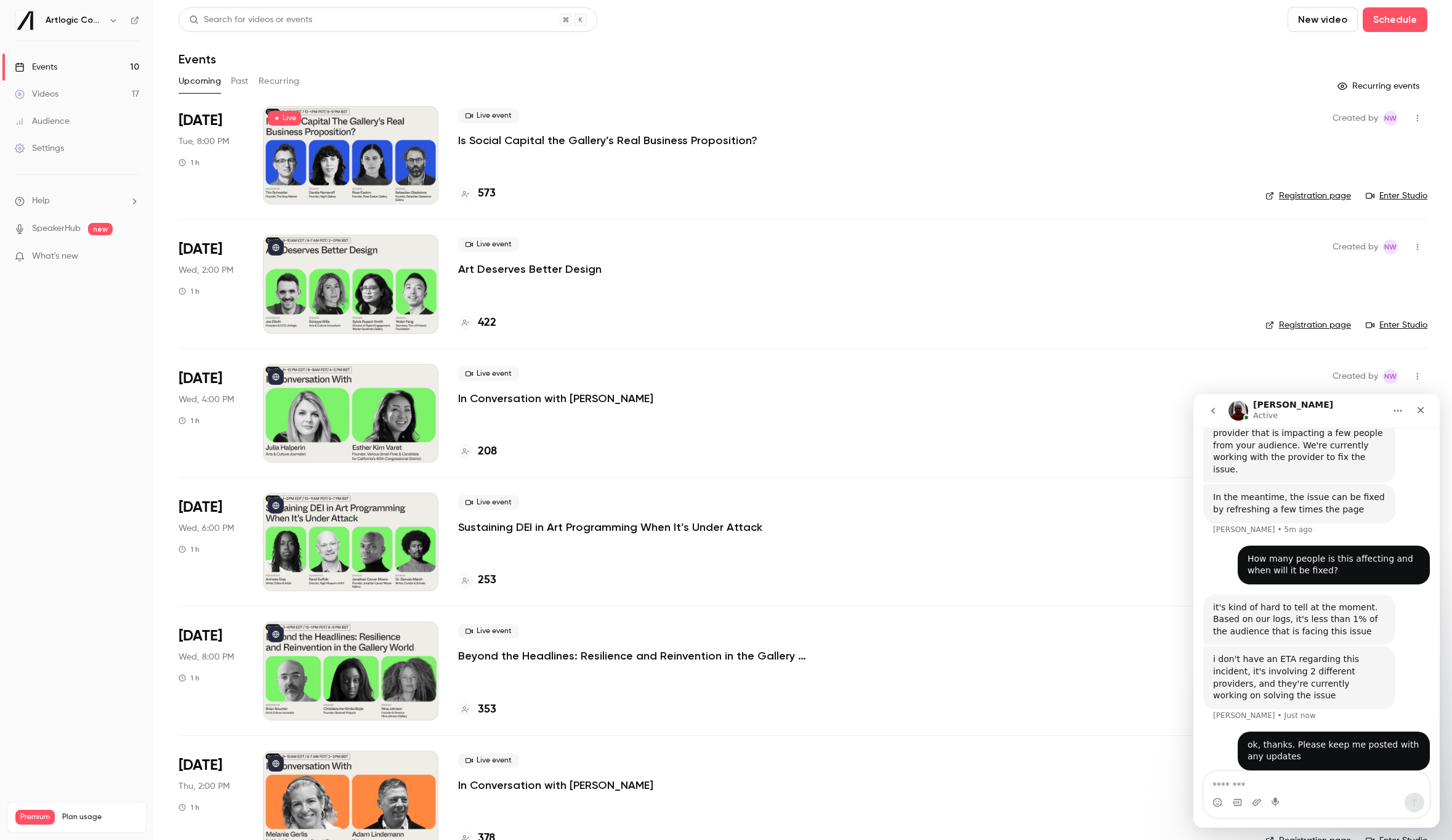
click at [1243, 407] on img "Intercom messenger" at bounding box center [1238, 411] width 20 height 20
click at [1254, 405] on h1 "[PERSON_NAME]" at bounding box center [1293, 405] width 80 height 9
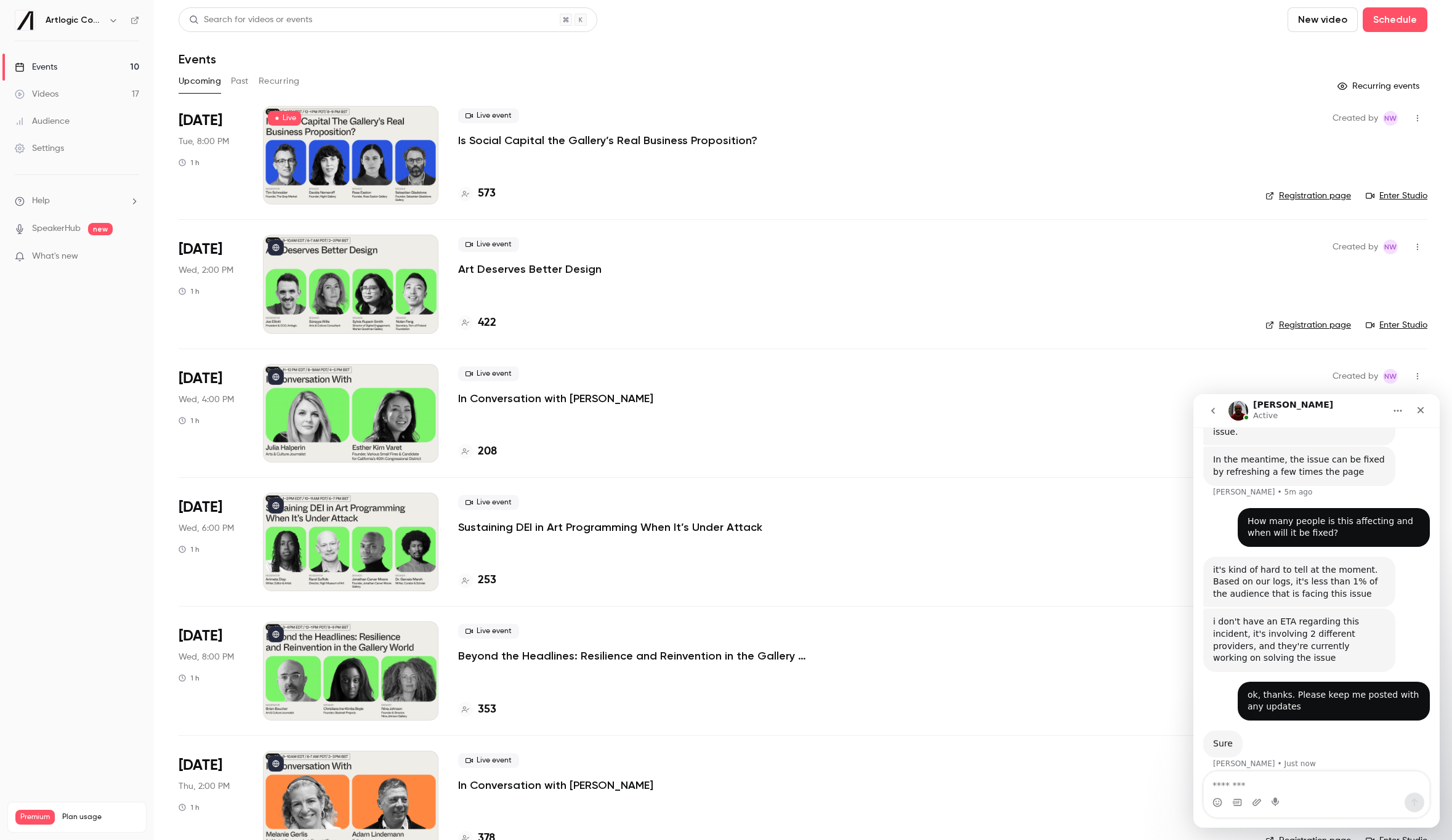
scroll to position [354, 0]
click at [1271, 794] on div "Intercom messenger" at bounding box center [1276, 803] width 10 height 20
click at [1277, 783] on textarea "Message…" at bounding box center [1317, 782] width 225 height 21
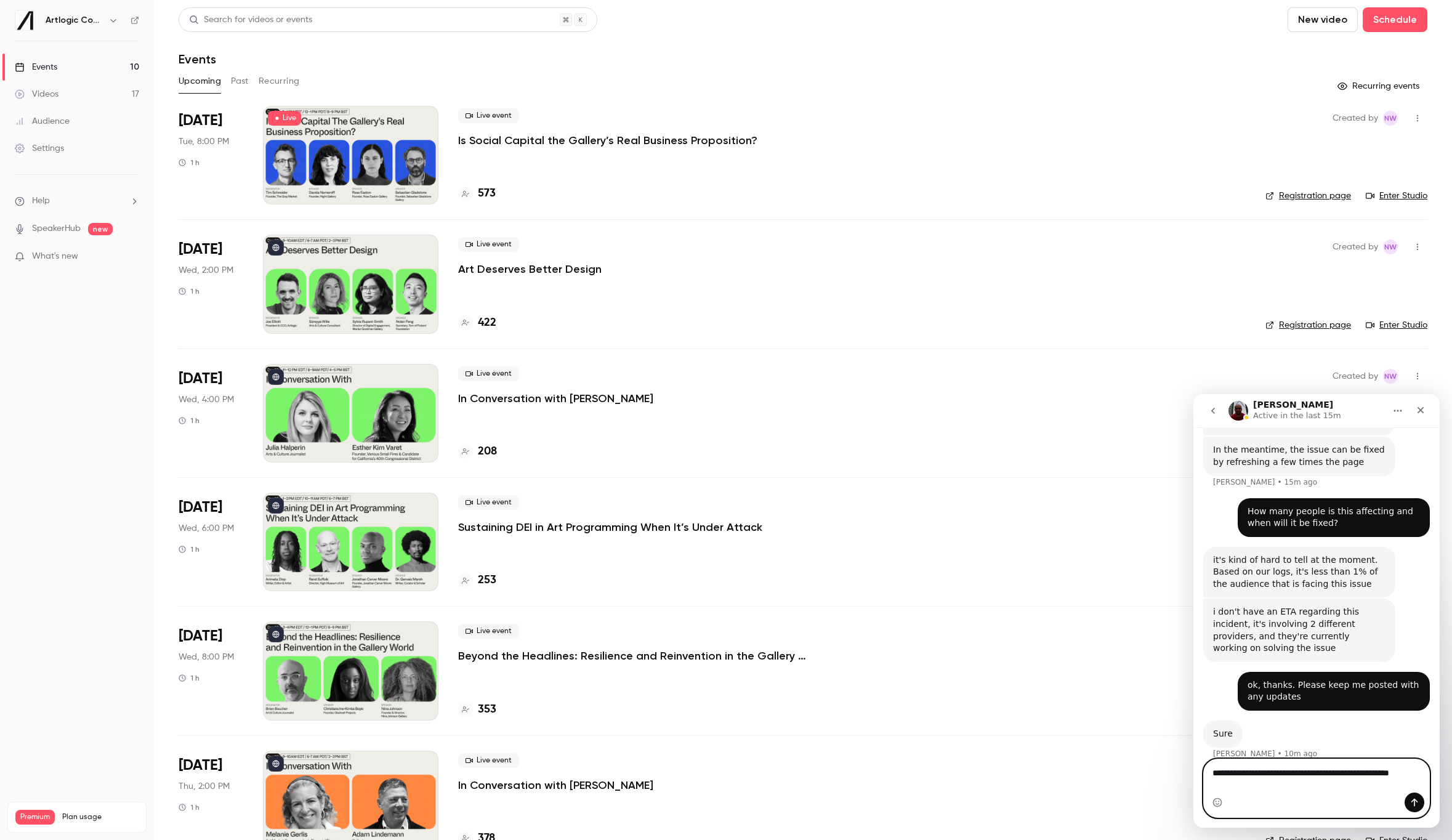
scroll to position [366, 0]
click at [1306, 788] on textarea "**********" at bounding box center [1317, 775] width 225 height 34
click at [1236, 782] on textarea "**********" at bounding box center [1317, 775] width 225 height 34
type textarea "**********"
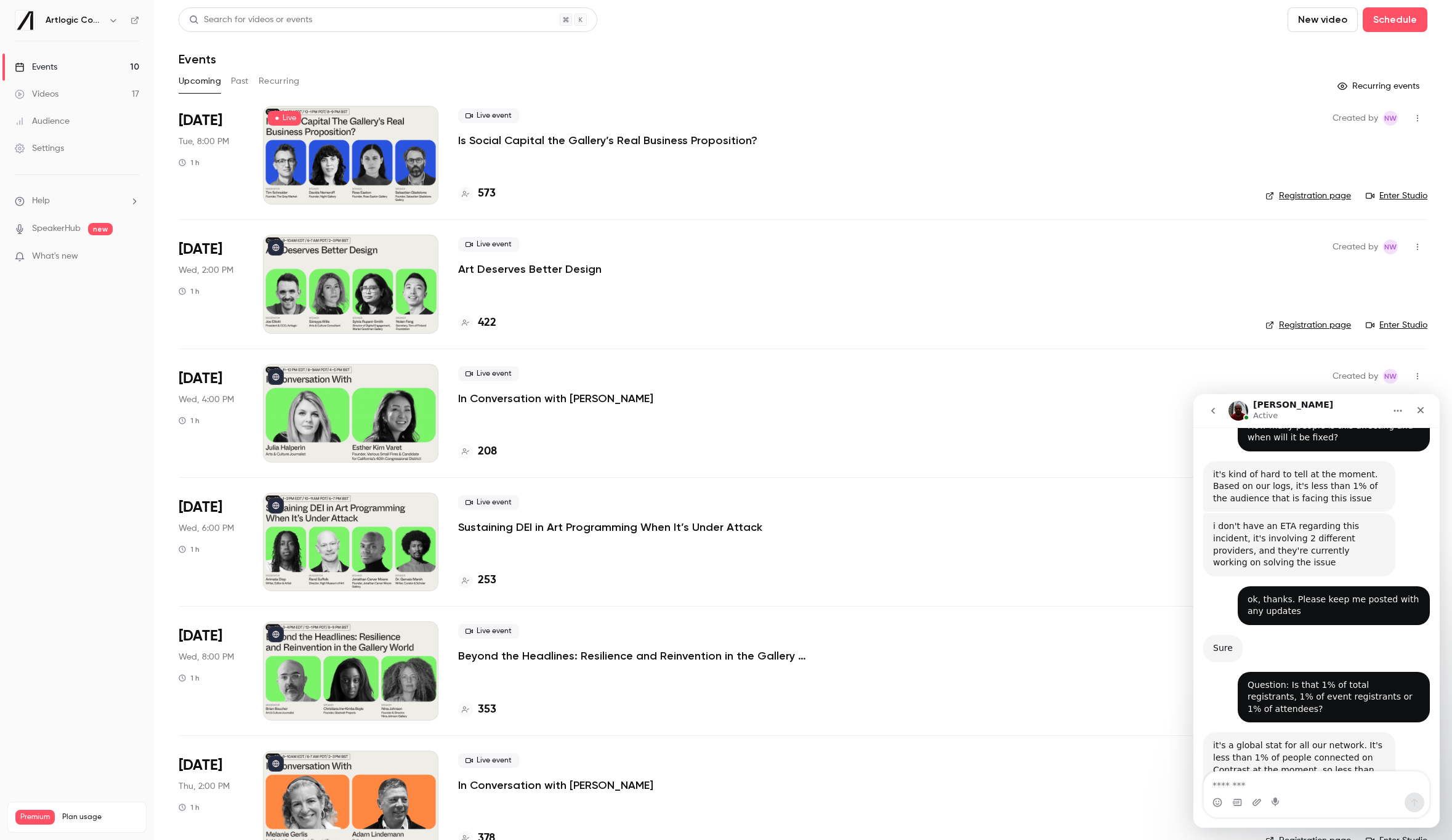
scroll to position [475, 0]
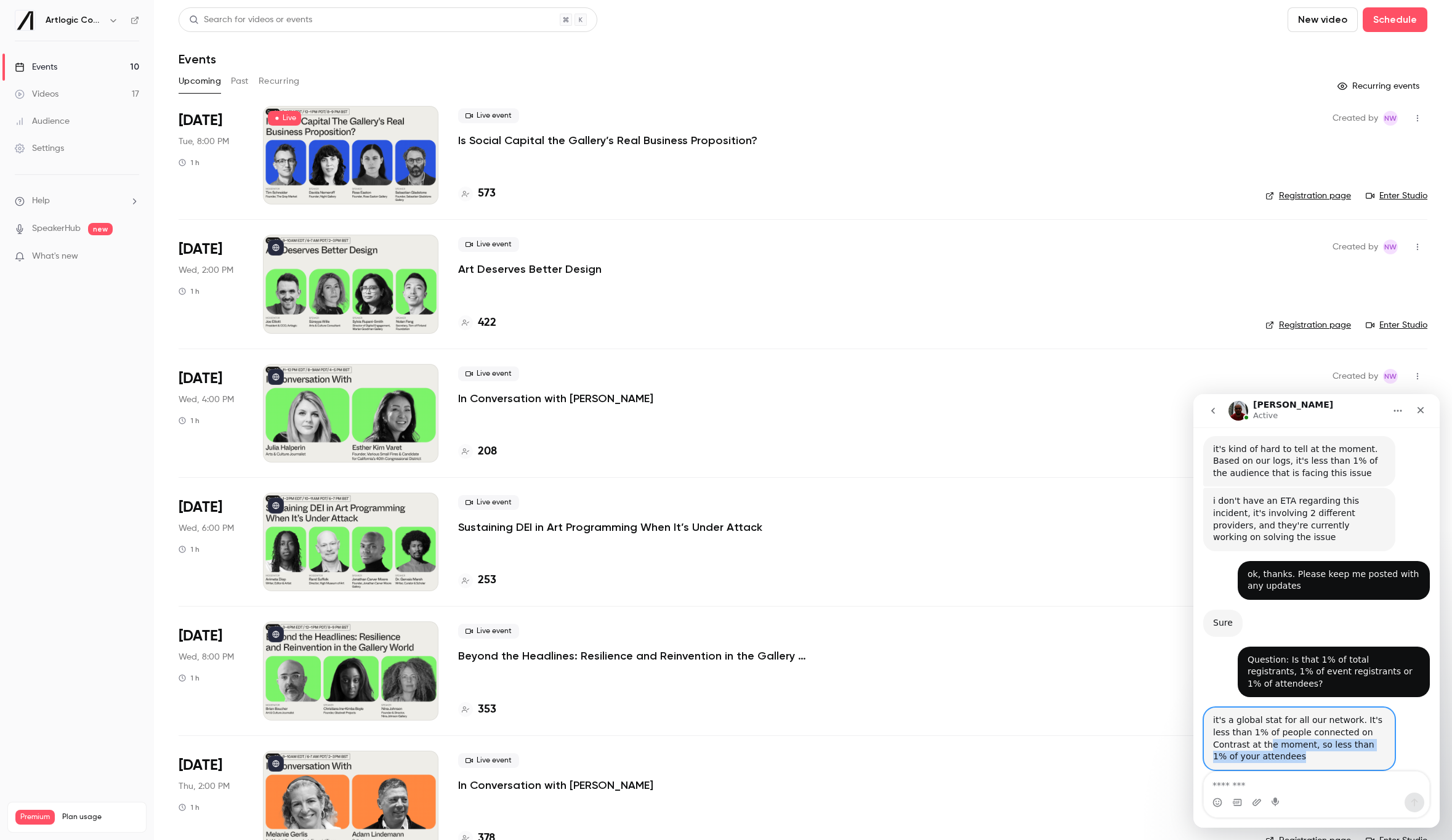
drag, startPoint x: 1290, startPoint y: 735, endPoint x: 1231, endPoint y: 716, distance: 62.0
click at [1231, 716] on div "it's a global stat for all our network. It's less than 1% of people connected o…" at bounding box center [1299, 738] width 173 height 48
click at [1229, 715] on div "it's a global stat for all our network. It's less than 1% of people connected o…" at bounding box center [1299, 738] width 173 height 48
drag, startPoint x: 1257, startPoint y: 735, endPoint x: 1213, endPoint y: 695, distance: 59.5
click at [1213, 715] on div "it's a global stat for all our network. It's less than 1% of people connected o…" at bounding box center [1299, 738] width 173 height 48
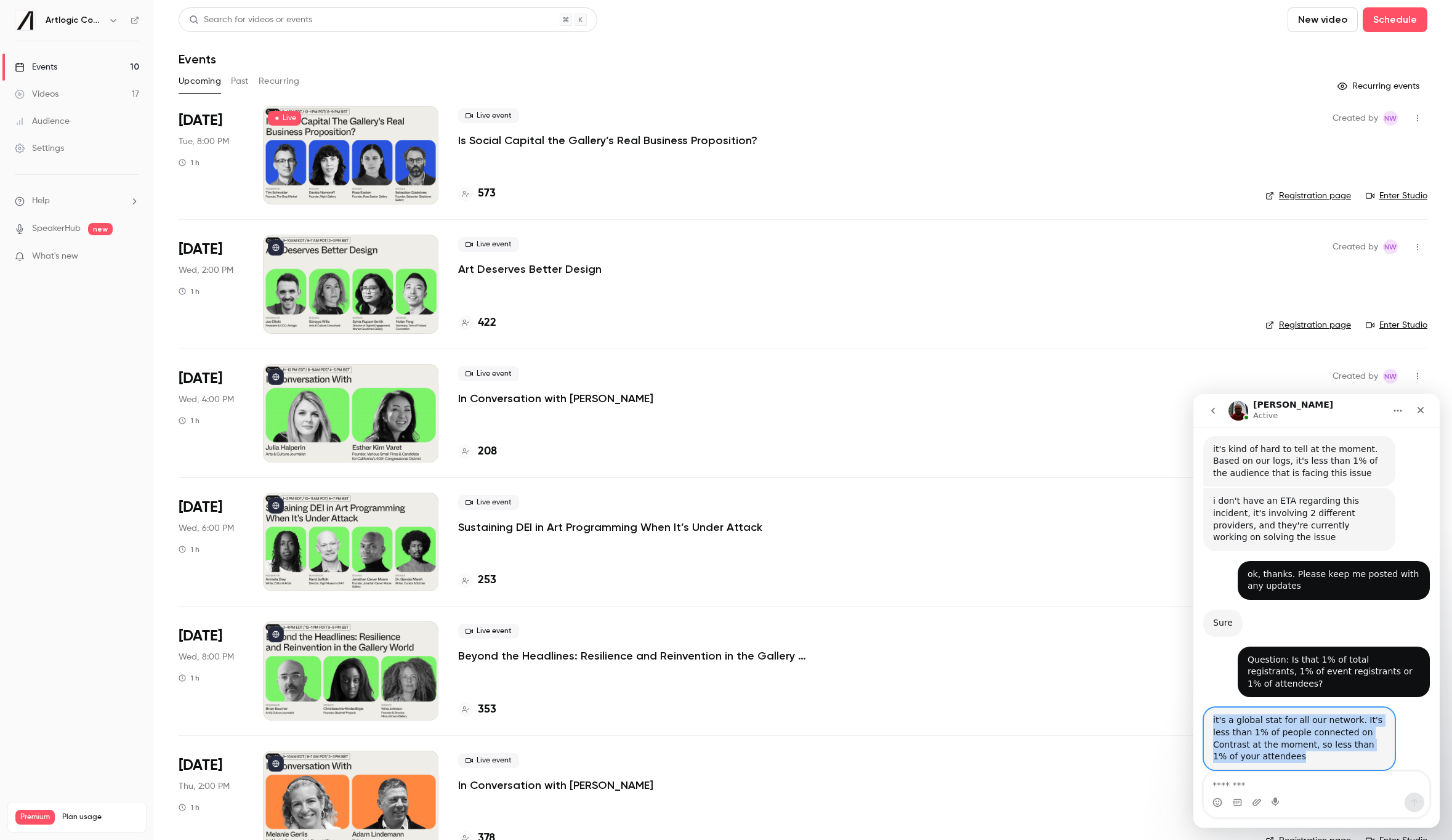
copy div "it's a global stat for all our network. It's less than 1% of people connected o…"
click at [1302, 785] on textarea "Message…" at bounding box center [1317, 782] width 225 height 21
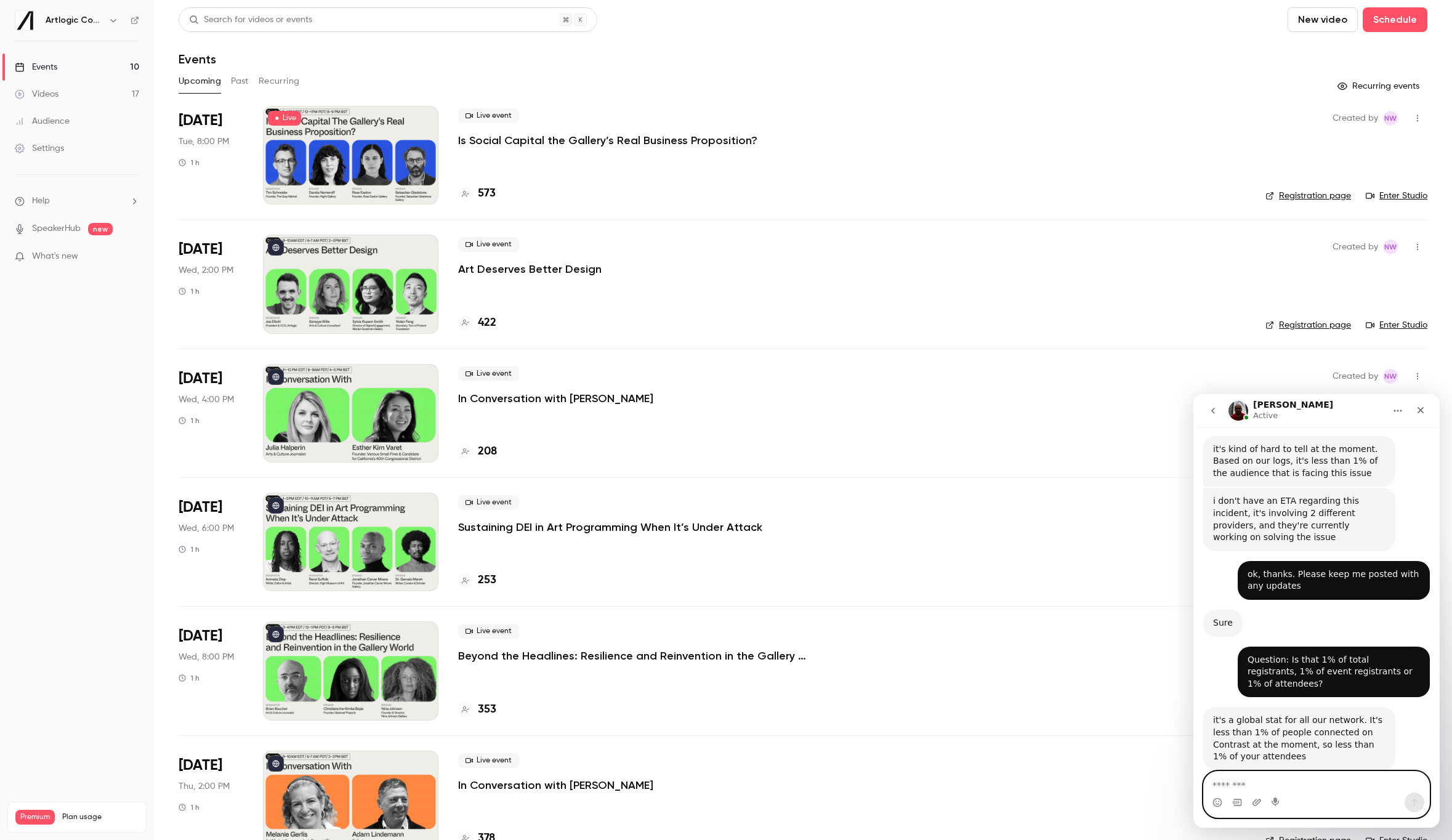
click at [1302, 785] on textarea "Message…" at bounding box center [1317, 782] width 225 height 21
type textarea "******"
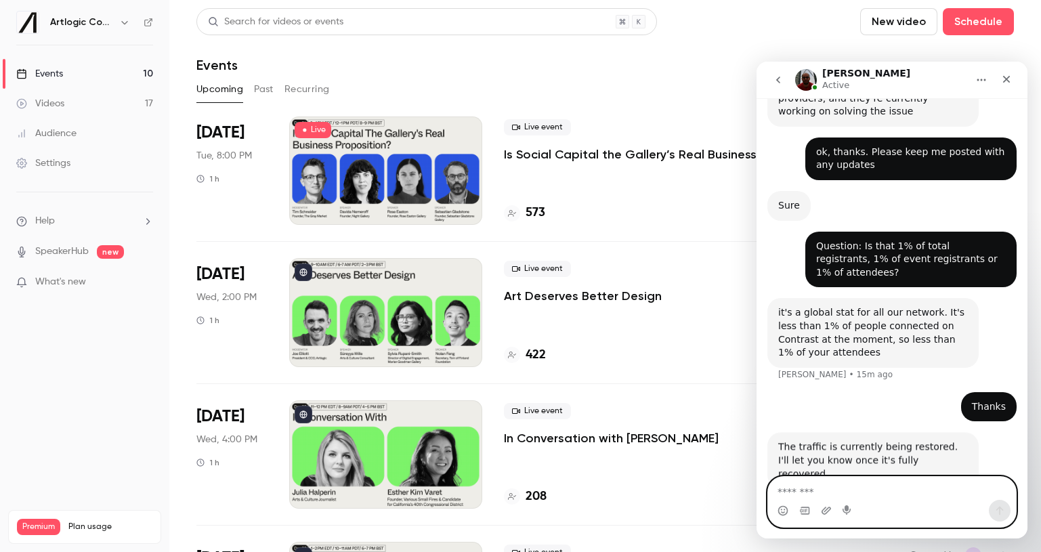
scroll to position [630, 0]
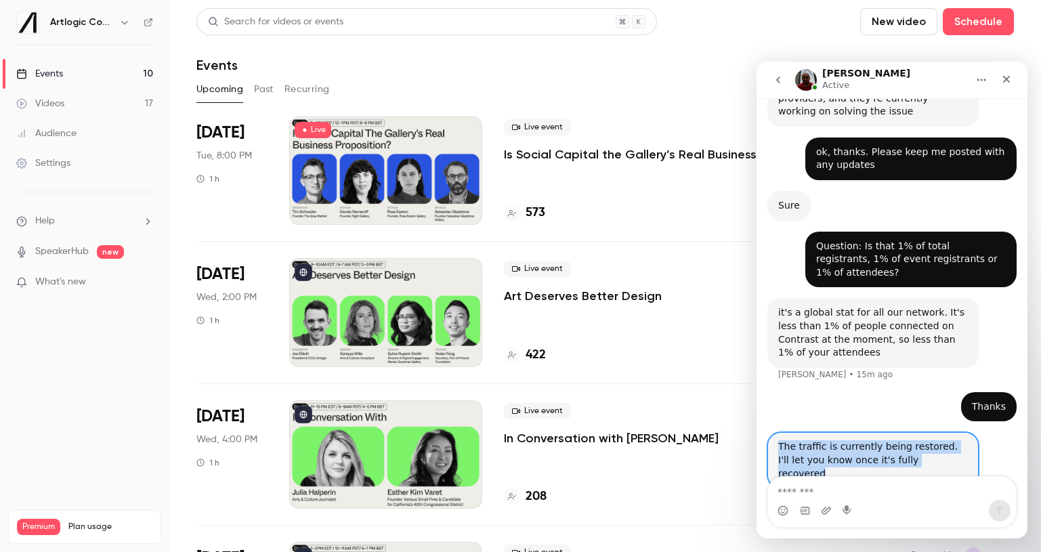
drag, startPoint x: 951, startPoint y: 432, endPoint x: 773, endPoint y: 419, distance: 177.9
click at [773, 432] on div "The traffic is currently being restored. I'll let you know once it's fully reco…" at bounding box center [872, 460] width 211 height 56
copy div "The traffic is currently being restored. I'll let you know once it's fully reco…"
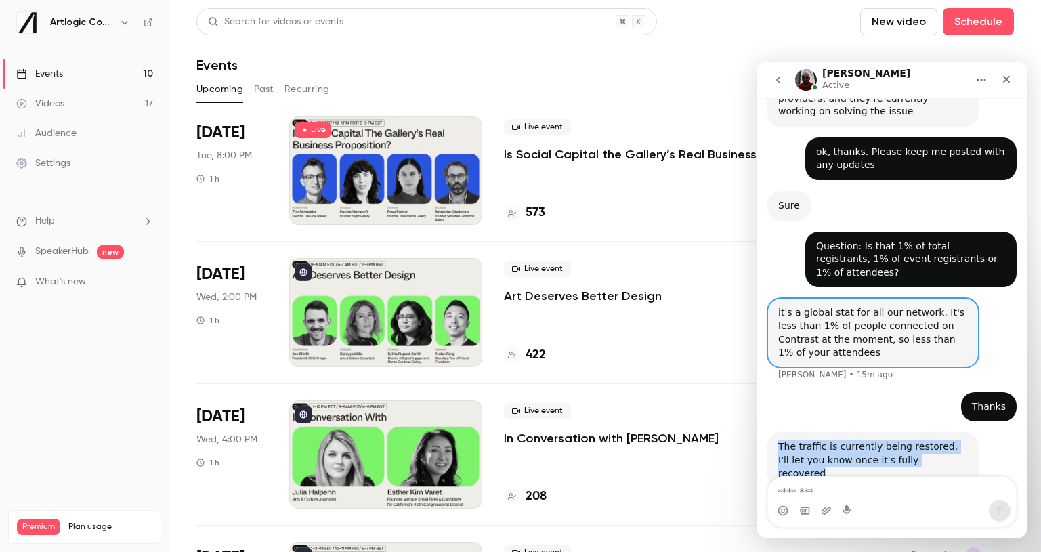
click at [806, 370] on div "[PERSON_NAME] • 15m ago" at bounding box center [835, 374] width 114 height 8
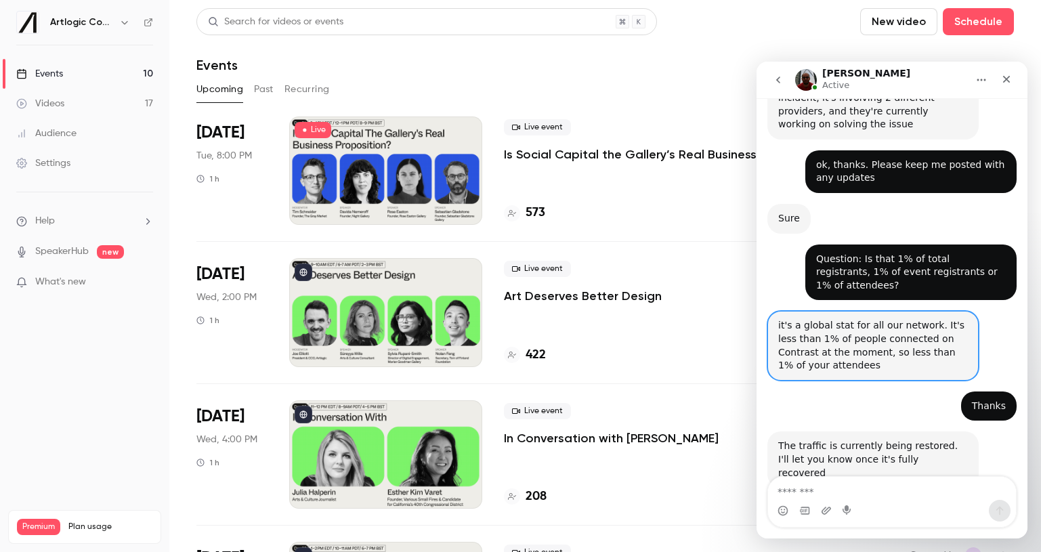
scroll to position [617, 0]
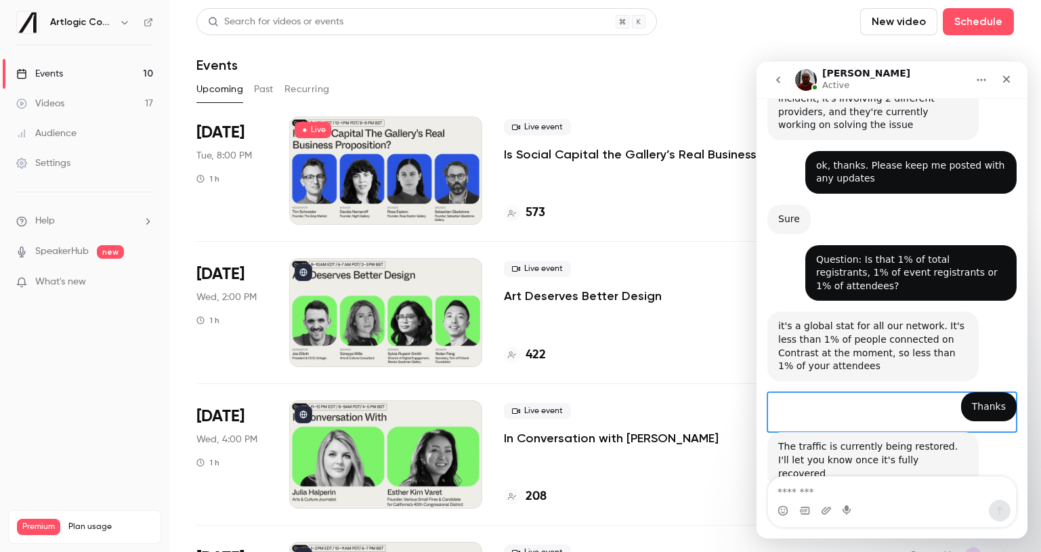
click at [800, 392] on div "Thanks • 15m ago" at bounding box center [891, 412] width 249 height 41
click at [829, 440] on div "The traffic is currently being restored. I'll let you know once it's fully reco…" at bounding box center [873, 460] width 190 height 40
click at [876, 440] on div "The traffic is currently being restored. I'll let you know once it's fully reco…" at bounding box center [873, 460] width 190 height 40
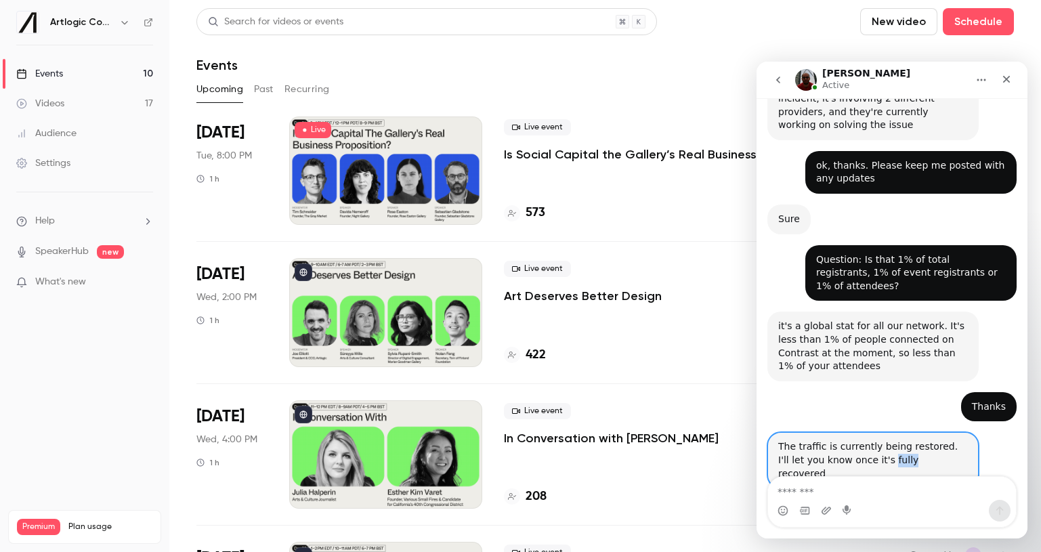
click at [876, 440] on div "The traffic is currently being restored. I'll let you know once it's fully reco…" at bounding box center [873, 460] width 190 height 40
click at [972, 439] on div "The traffic is currently being restored. I'll let you know once it's fully reco…" at bounding box center [872, 460] width 211 height 56
click at [985, 440] on div "The traffic is currently being restored. I'll let you know once it's fully reco…" at bounding box center [891, 475] width 249 height 86
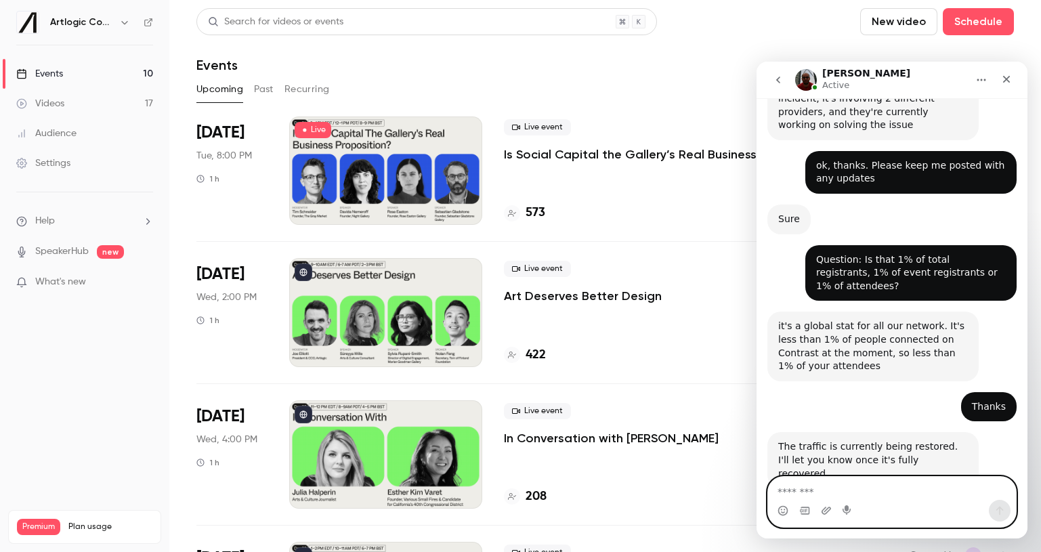
click at [936, 494] on textarea "Message…" at bounding box center [892, 488] width 248 height 23
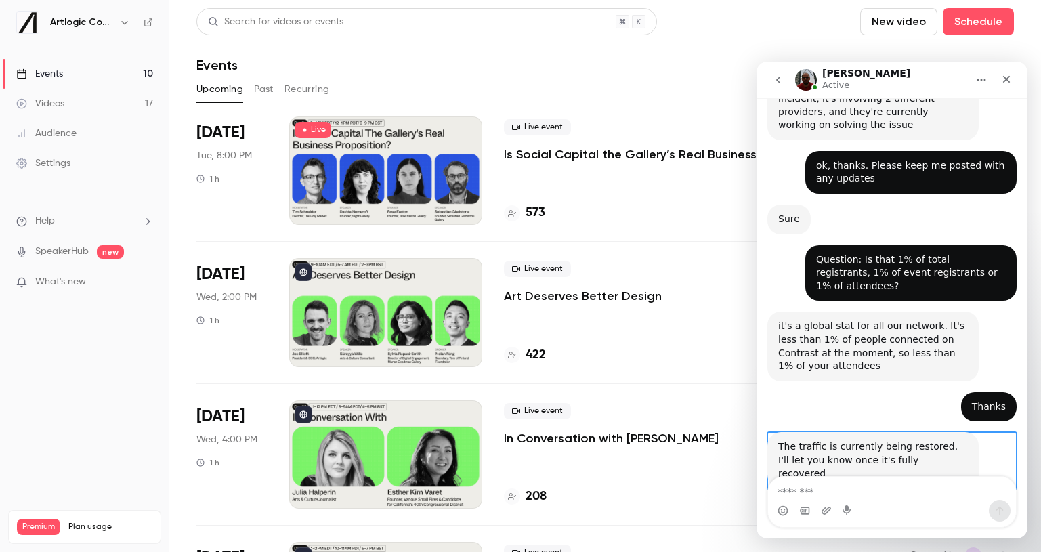
click at [989, 452] on div "The traffic is currently being restored. I'll let you know once it's fully reco…" at bounding box center [891, 475] width 249 height 86
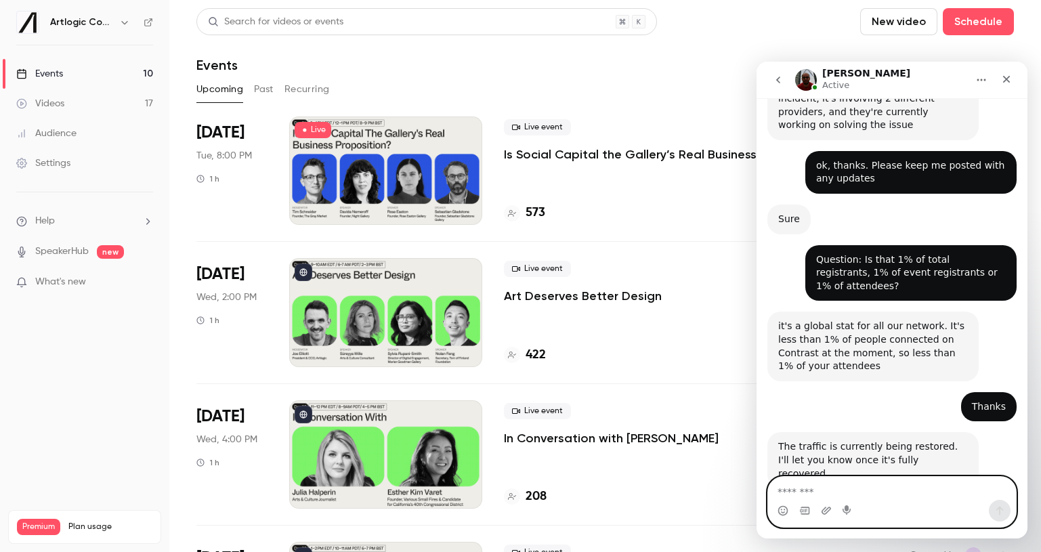
click at [819, 486] on textarea "Message…" at bounding box center [892, 488] width 248 height 23
type textarea "**********"
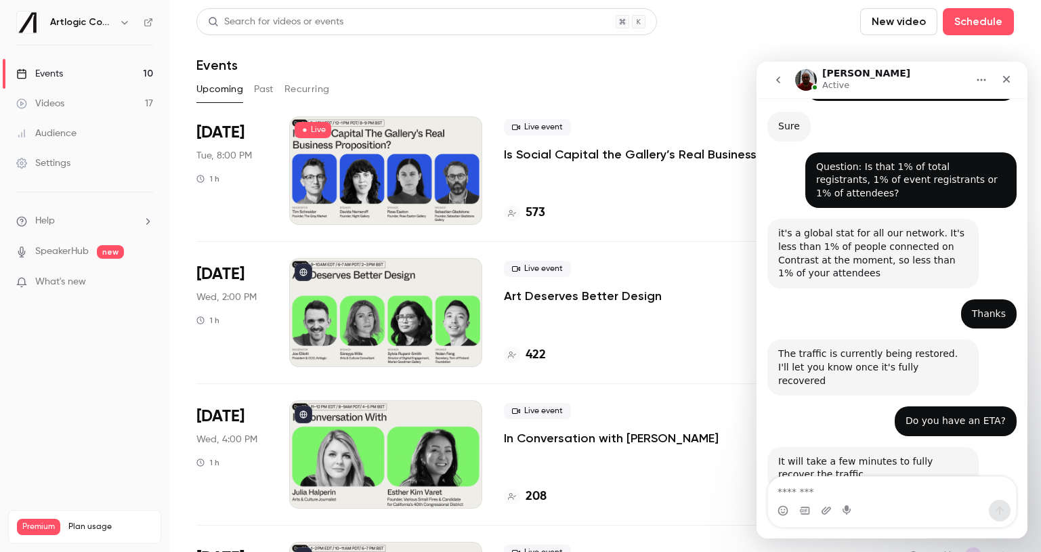
scroll to position [711, 0]
